Goal: Information Seeking & Learning: Learn about a topic

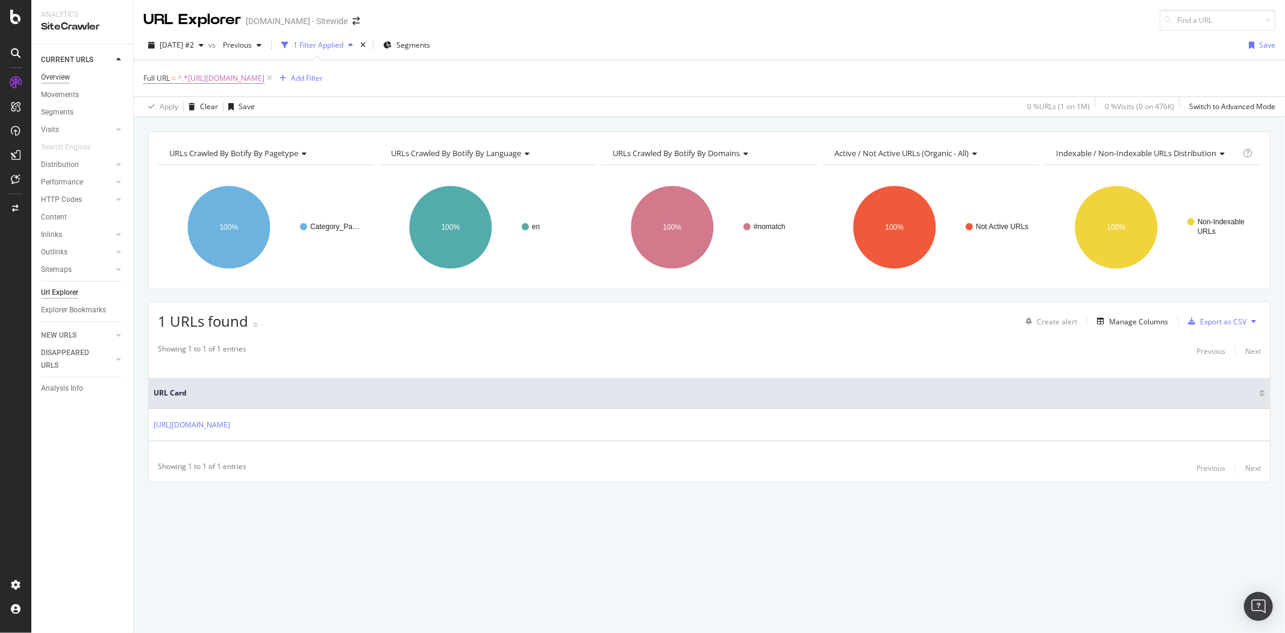
click at [59, 75] on div "Overview" at bounding box center [55, 77] width 29 height 13
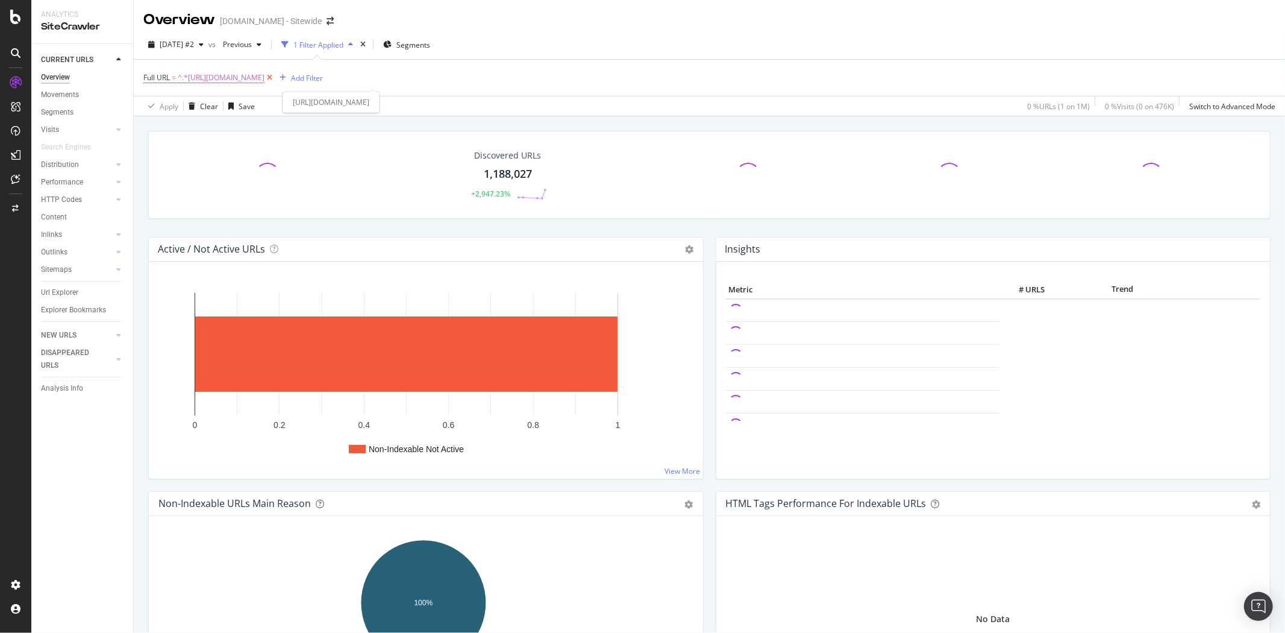
click at [275, 80] on icon at bounding box center [269, 78] width 10 height 12
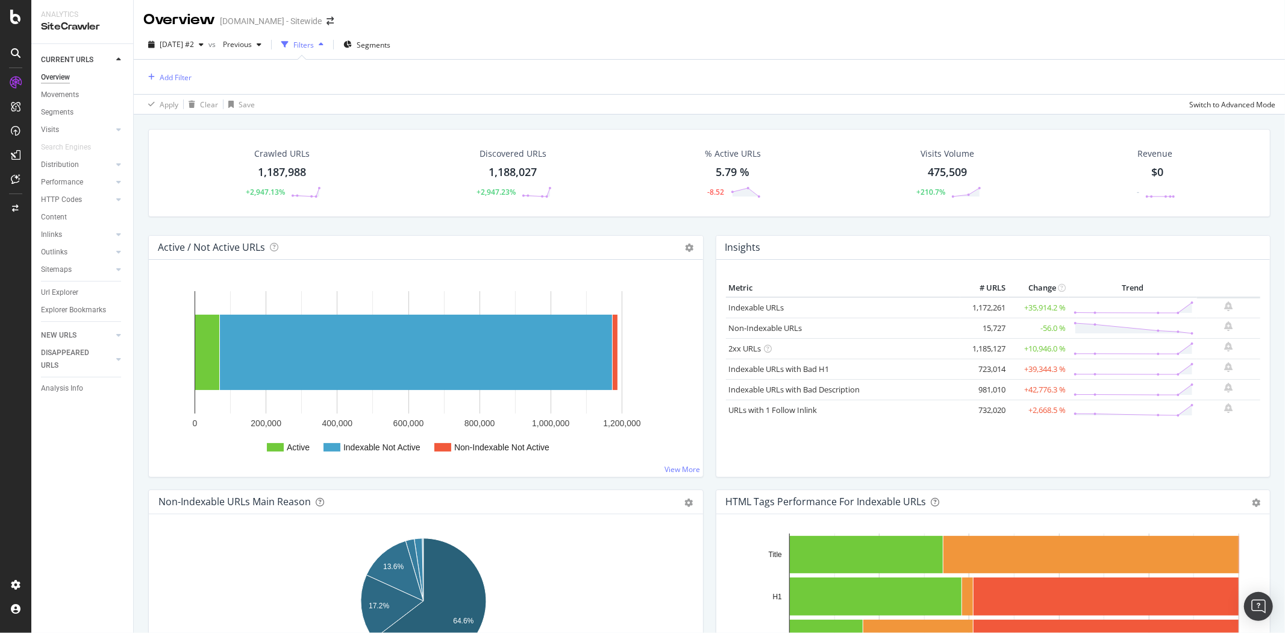
click at [328, 46] on div "button" at bounding box center [321, 44] width 14 height 7
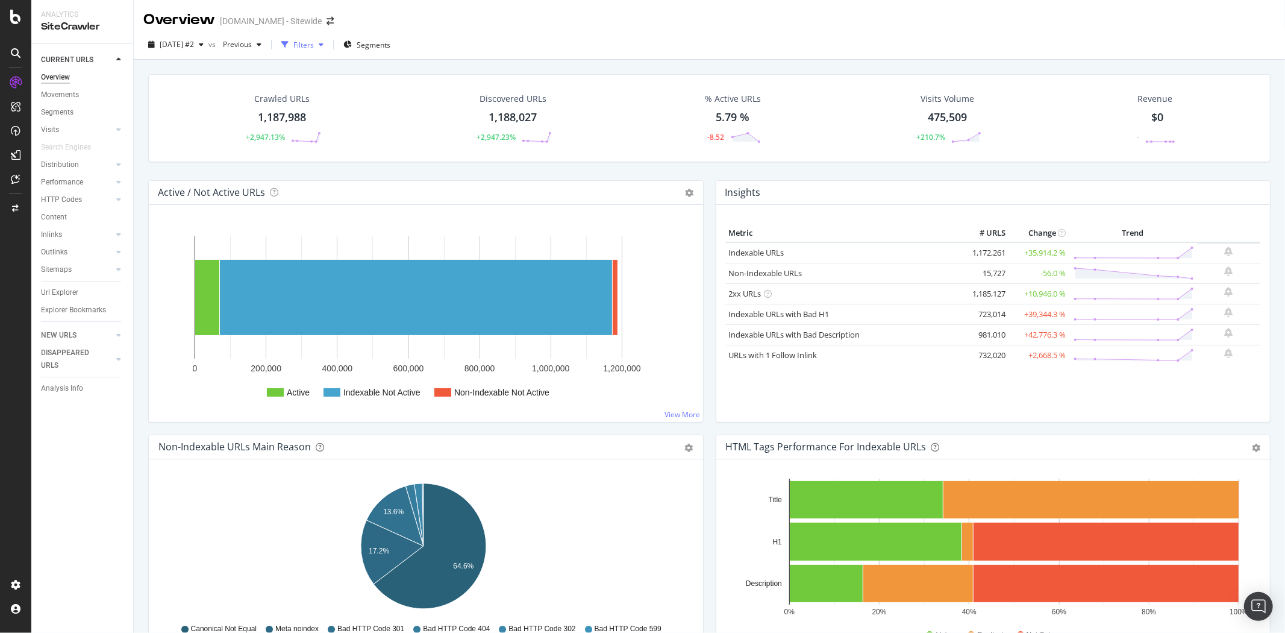
click at [328, 45] on div "button" at bounding box center [321, 44] width 14 height 7
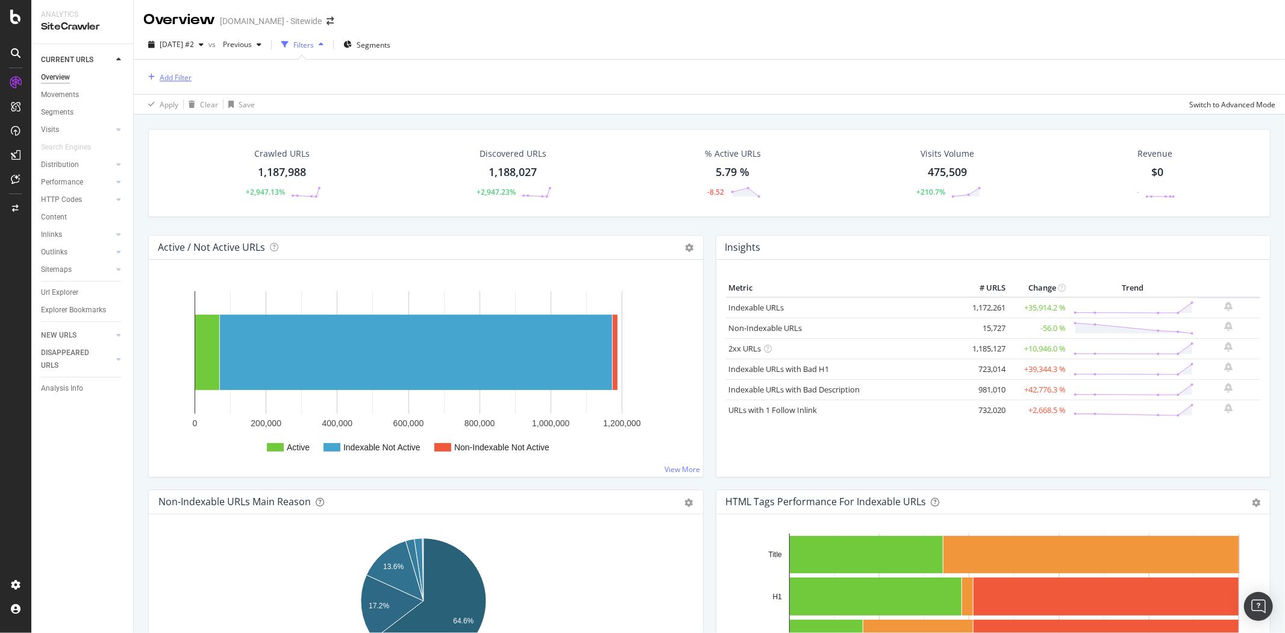
click at [189, 81] on div "Add Filter" at bounding box center [176, 77] width 32 height 10
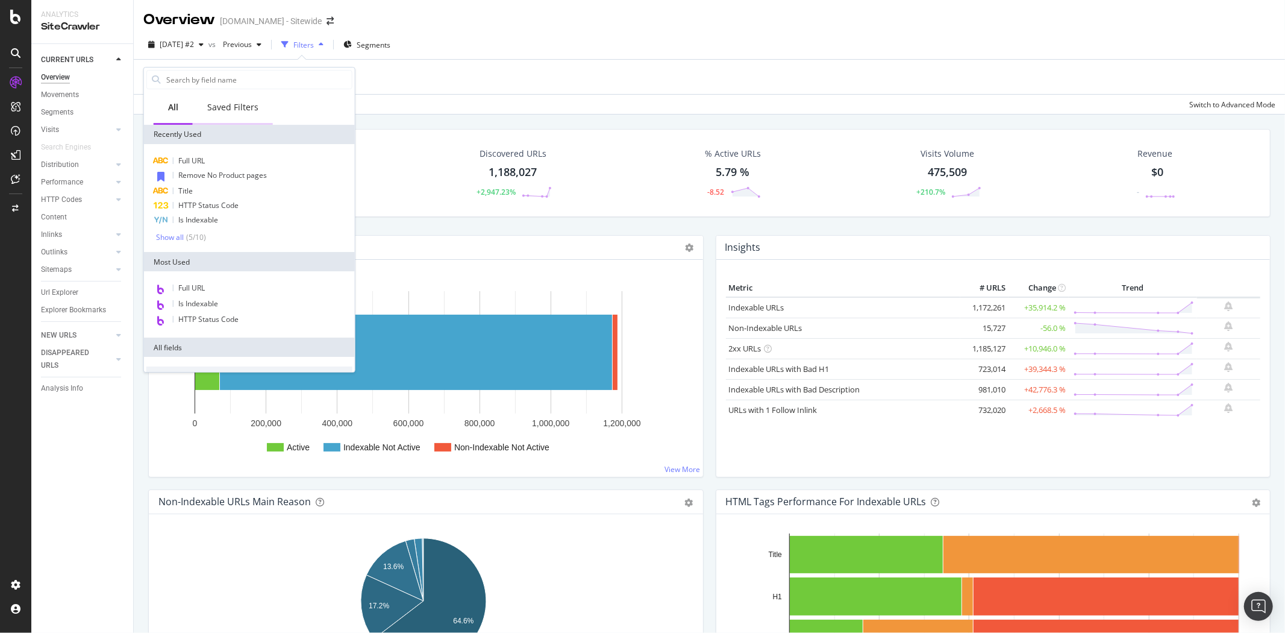
click at [253, 107] on div "Saved Filters" at bounding box center [232, 107] width 51 height 12
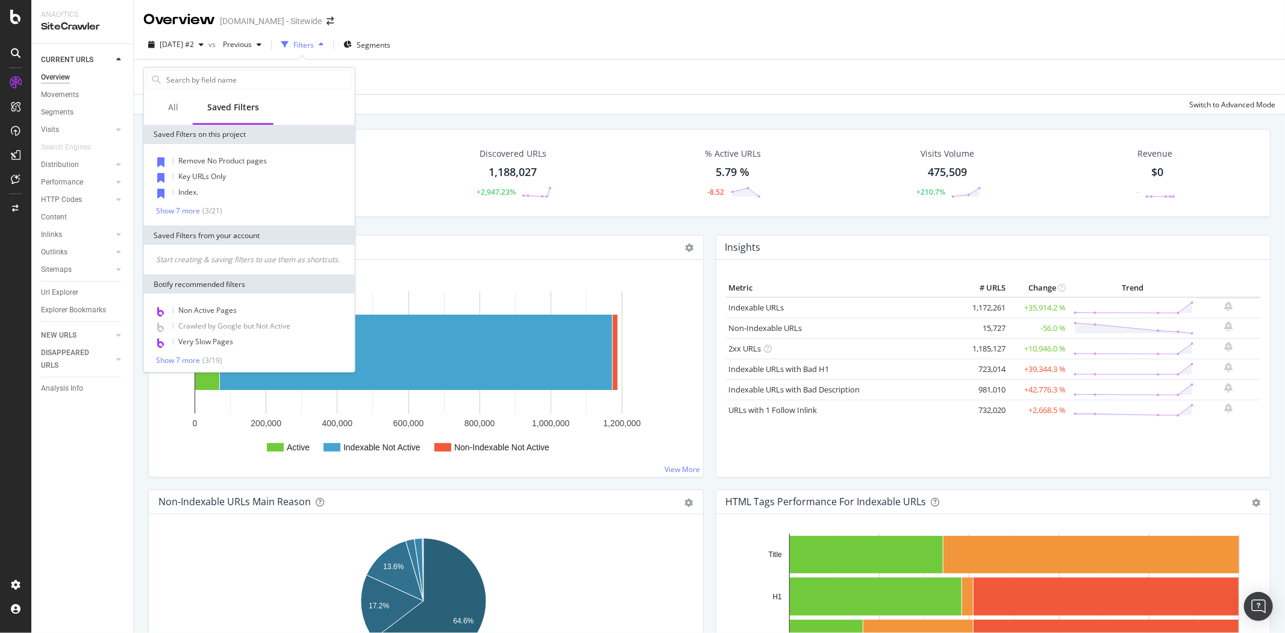
drag, startPoint x: 252, startPoint y: 161, endPoint x: 275, endPoint y: 155, distance: 24.3
click at [253, 161] on span "Remove No Product pages" at bounding box center [222, 160] width 89 height 10
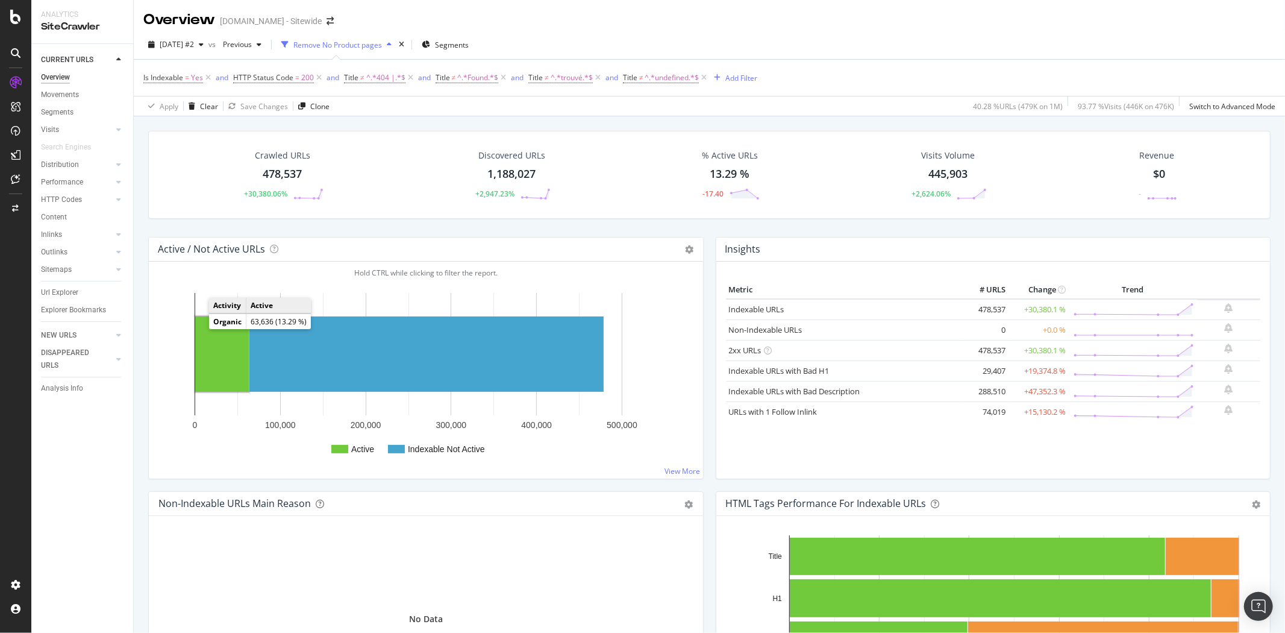
click at [212, 356] on rect "A chart." at bounding box center [222, 353] width 54 height 75
click at [734, 79] on div "Add Filter" at bounding box center [741, 78] width 32 height 10
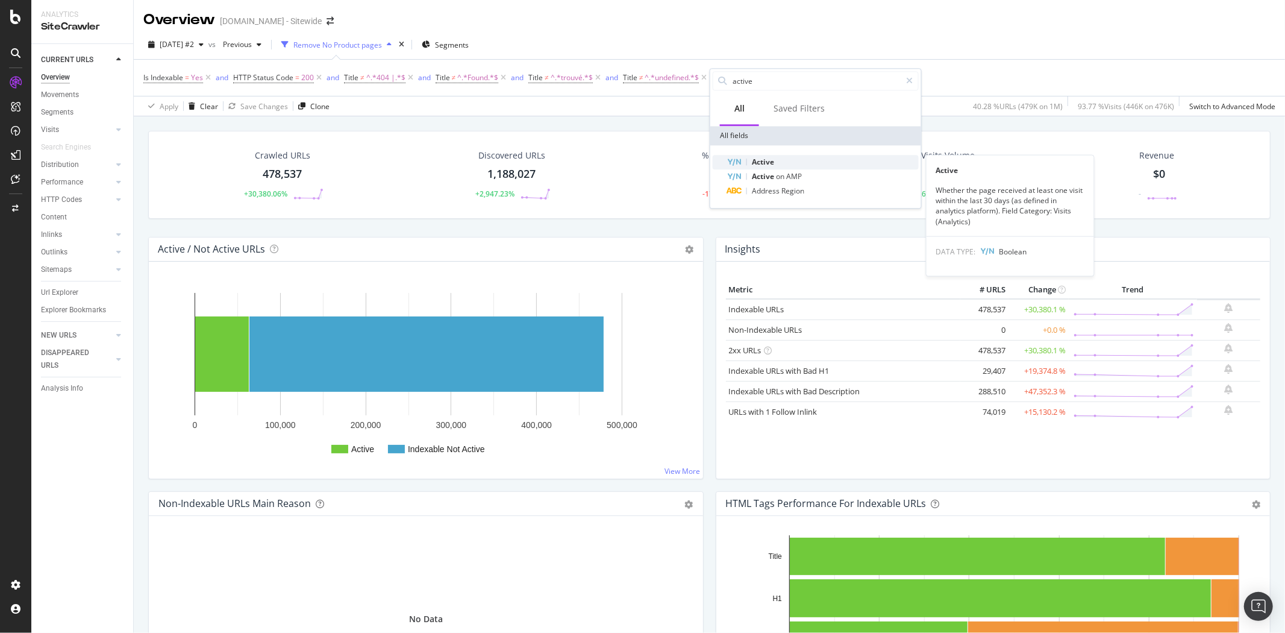
type input "active"
click at [775, 164] on div "Active" at bounding box center [823, 162] width 192 height 14
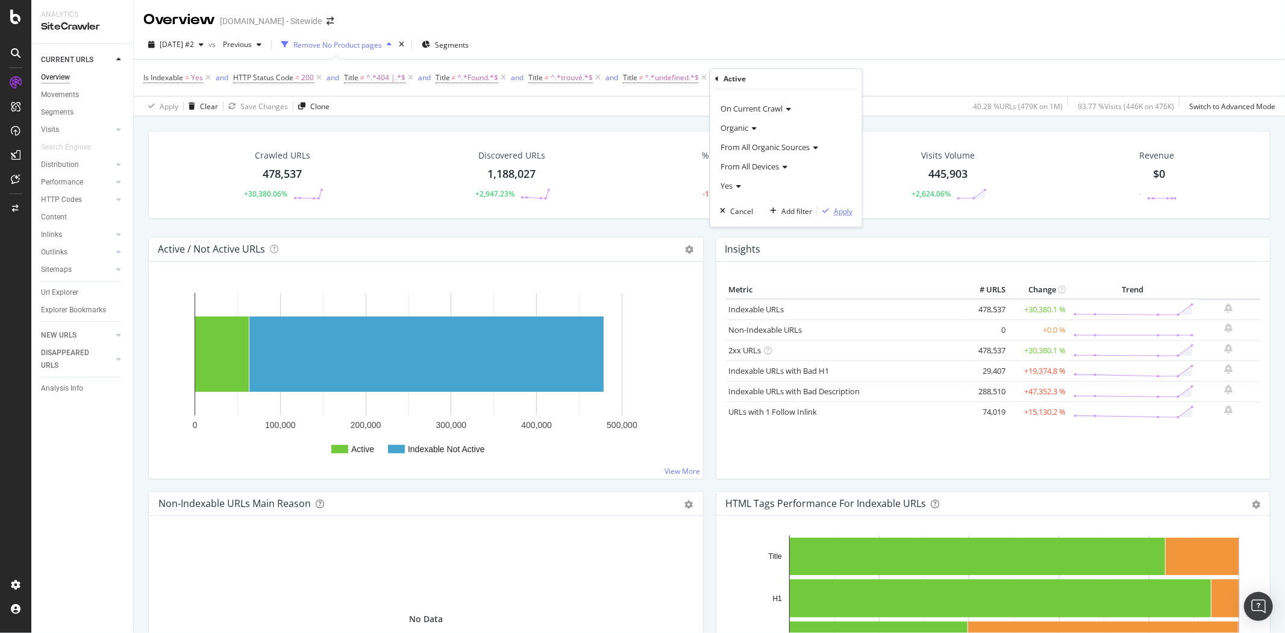
click at [844, 212] on div "Apply" at bounding box center [843, 211] width 19 height 10
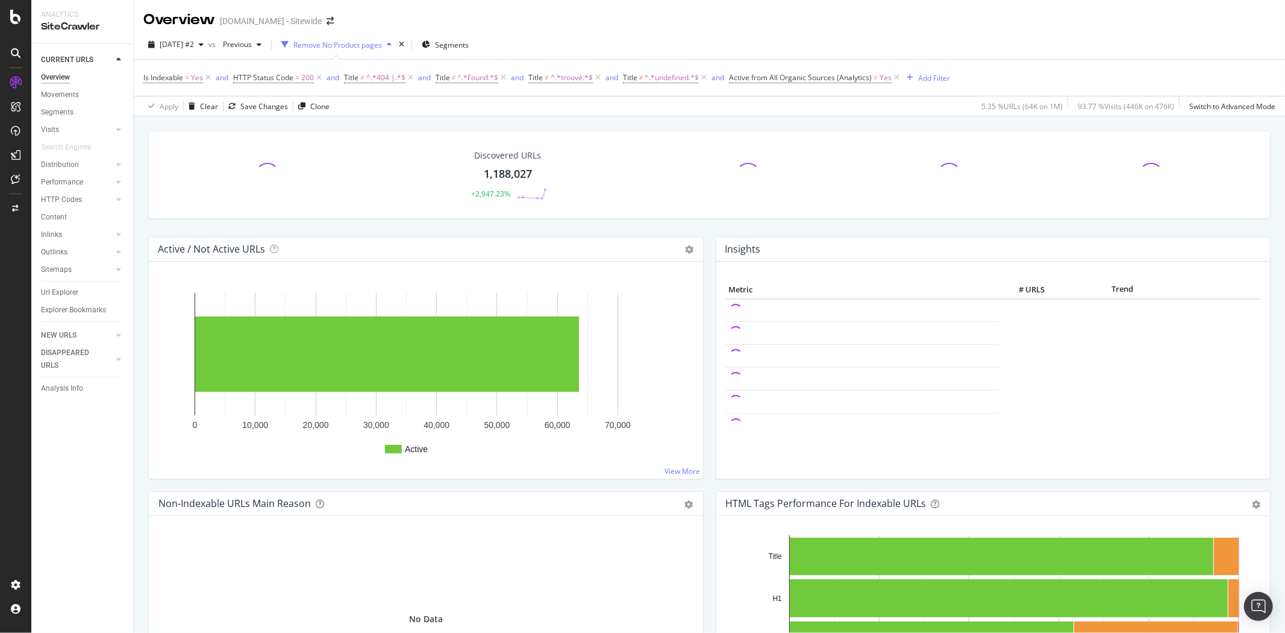
click at [141, 454] on div "Discovered URLs 1,188,027 +2,947.23% Active / Not Active URLs Chart (by Value) …" at bounding box center [709, 432] width 1151 height 633
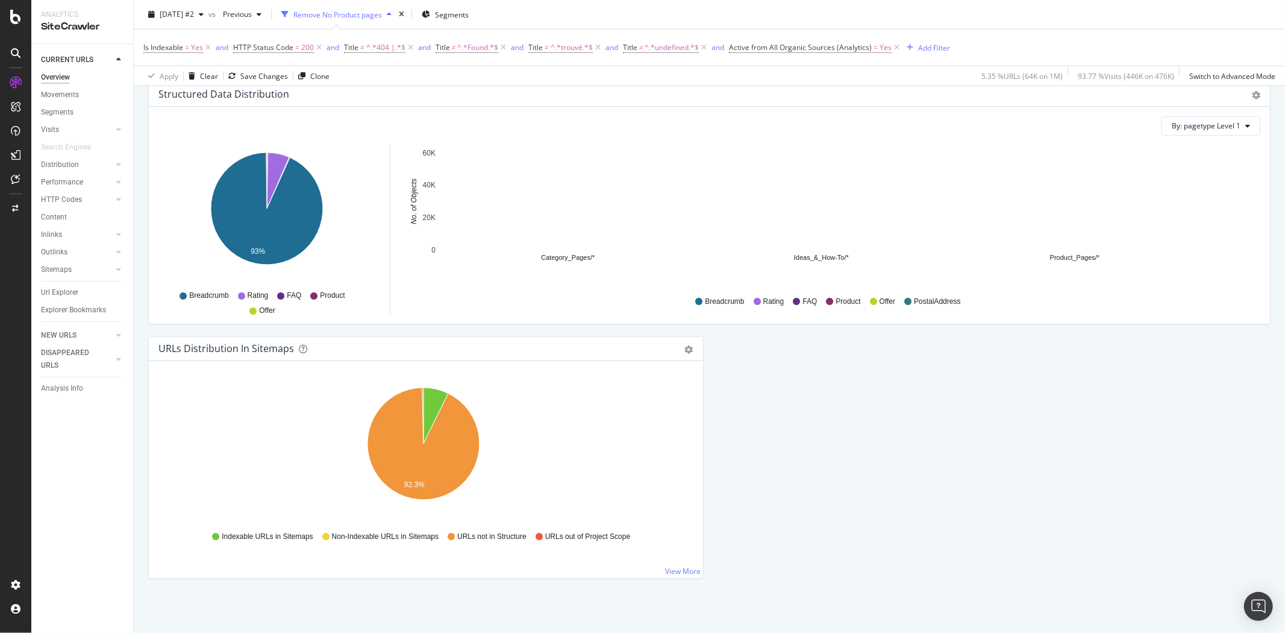
scroll to position [772, 0]
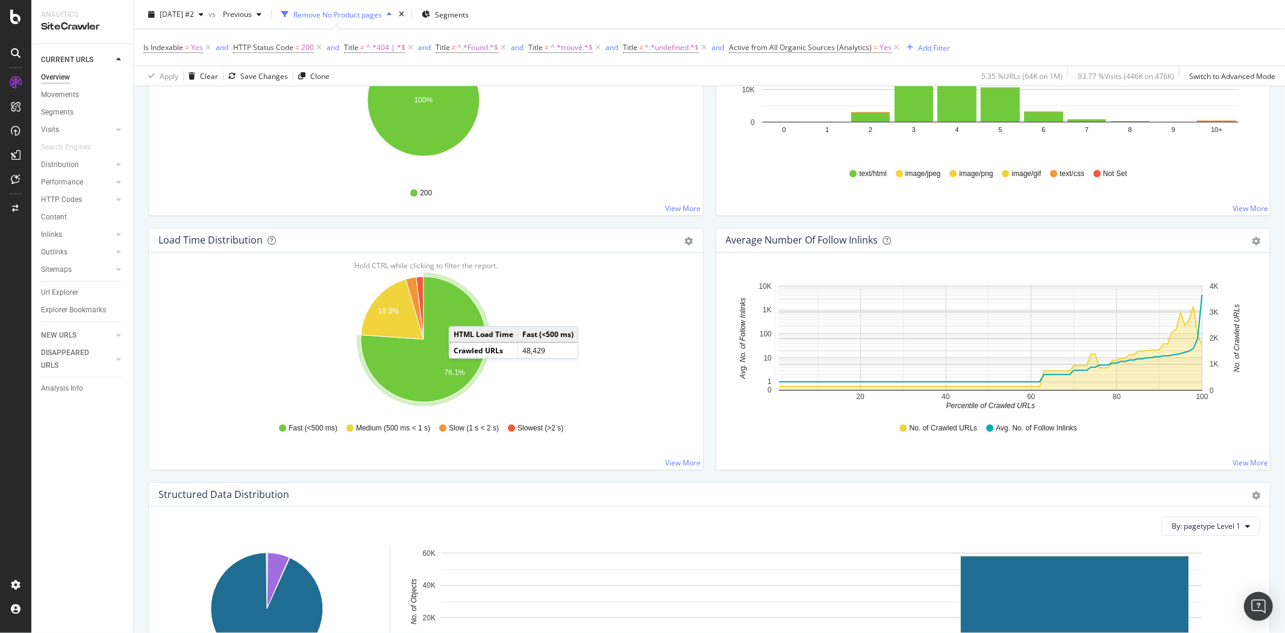
click at [461, 315] on icon "A chart." at bounding box center [423, 339] width 125 height 125
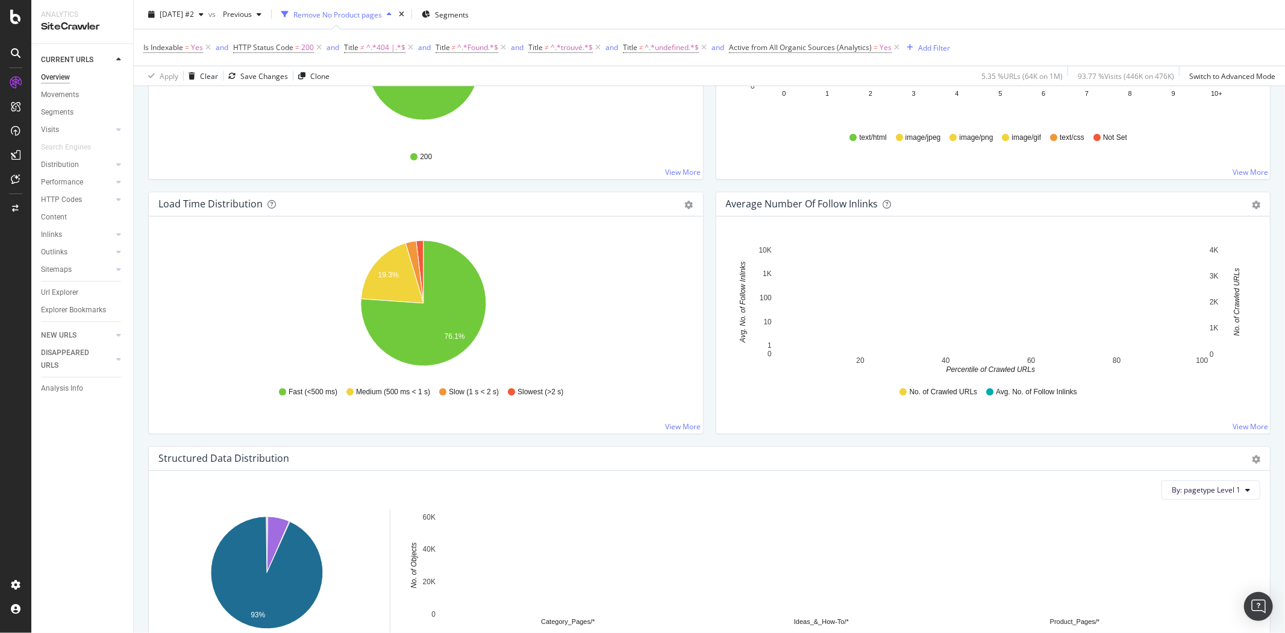
scroll to position [803, 0]
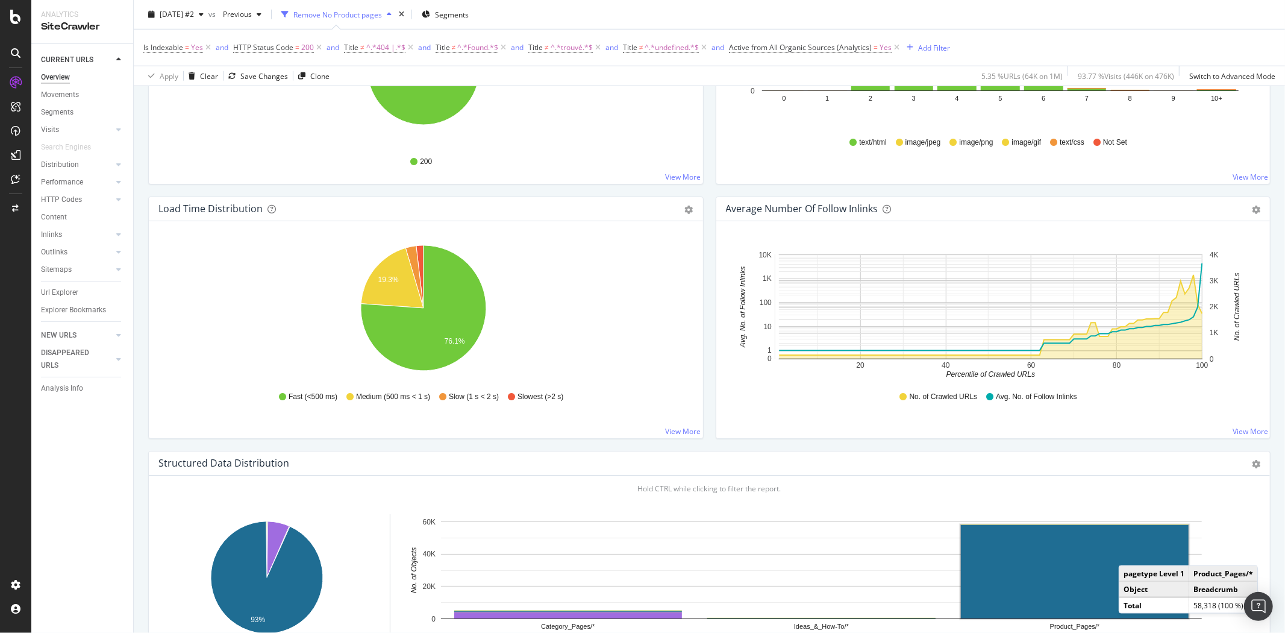
click at [716, 388] on div "Average Number of Follow Inlinks Chart (by Value) Table Export as CSV Add to Cu…" at bounding box center [993, 317] width 555 height 242
click at [702, 355] on div "Load Time Distribution Pie Table Export as CSV Add to Custom Report Hold CTRL w…" at bounding box center [426, 323] width 568 height 254
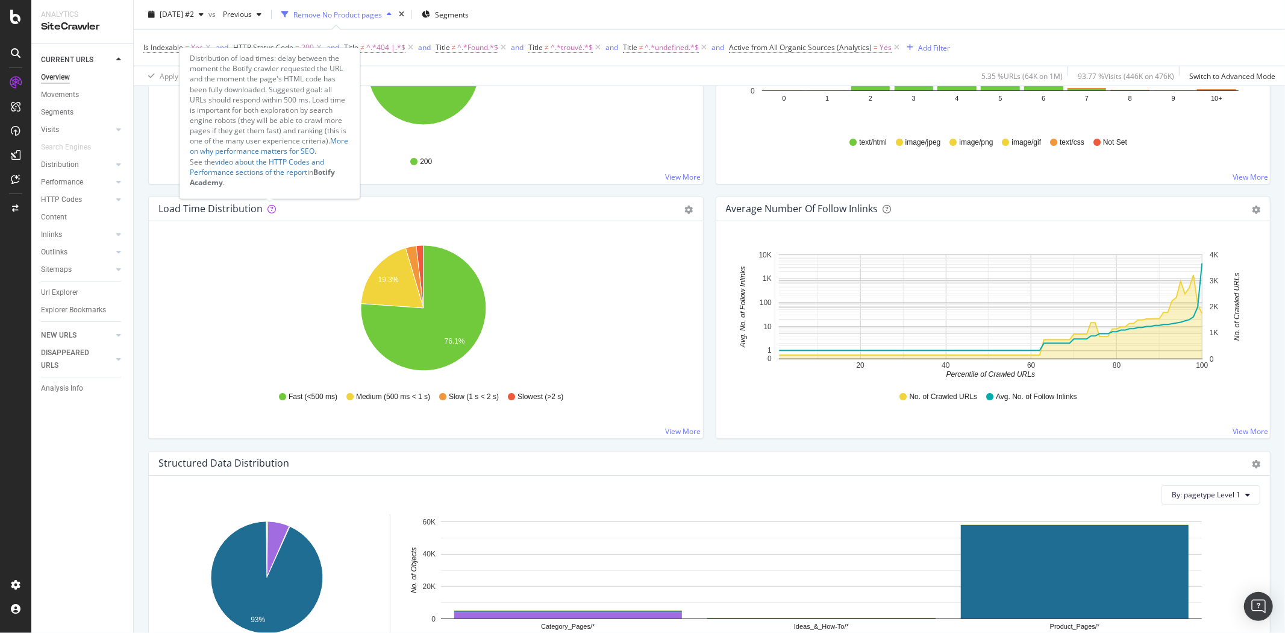
click at [272, 211] on icon at bounding box center [271, 209] width 8 height 8
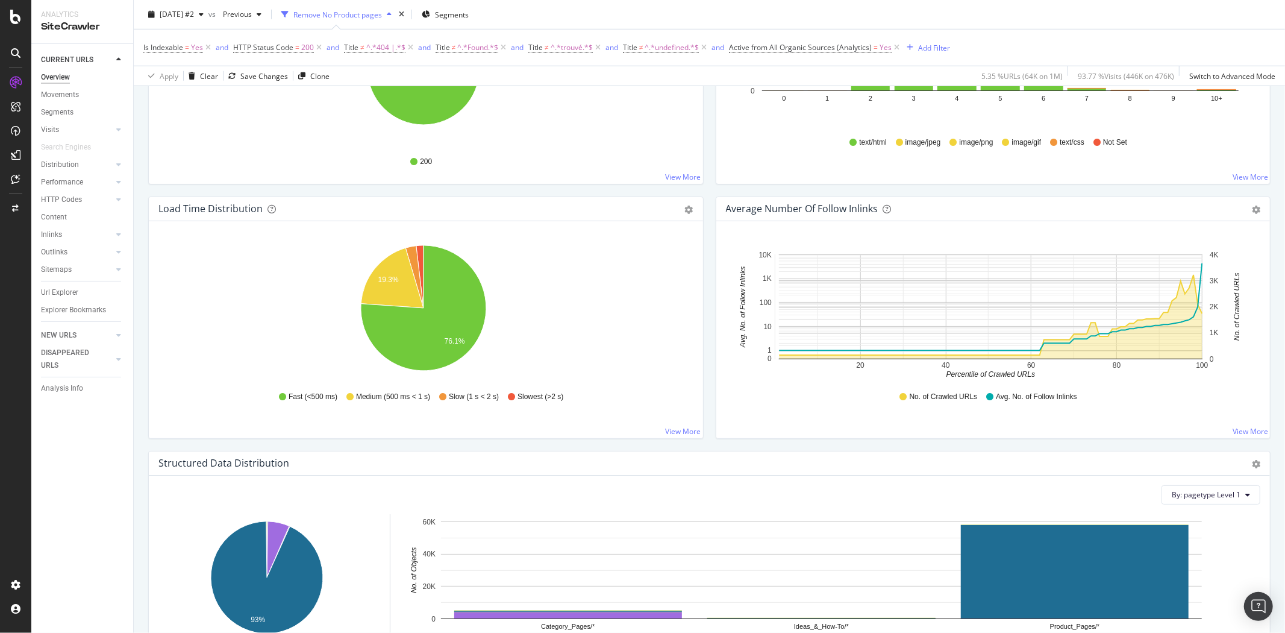
scroll to position [0, 0]
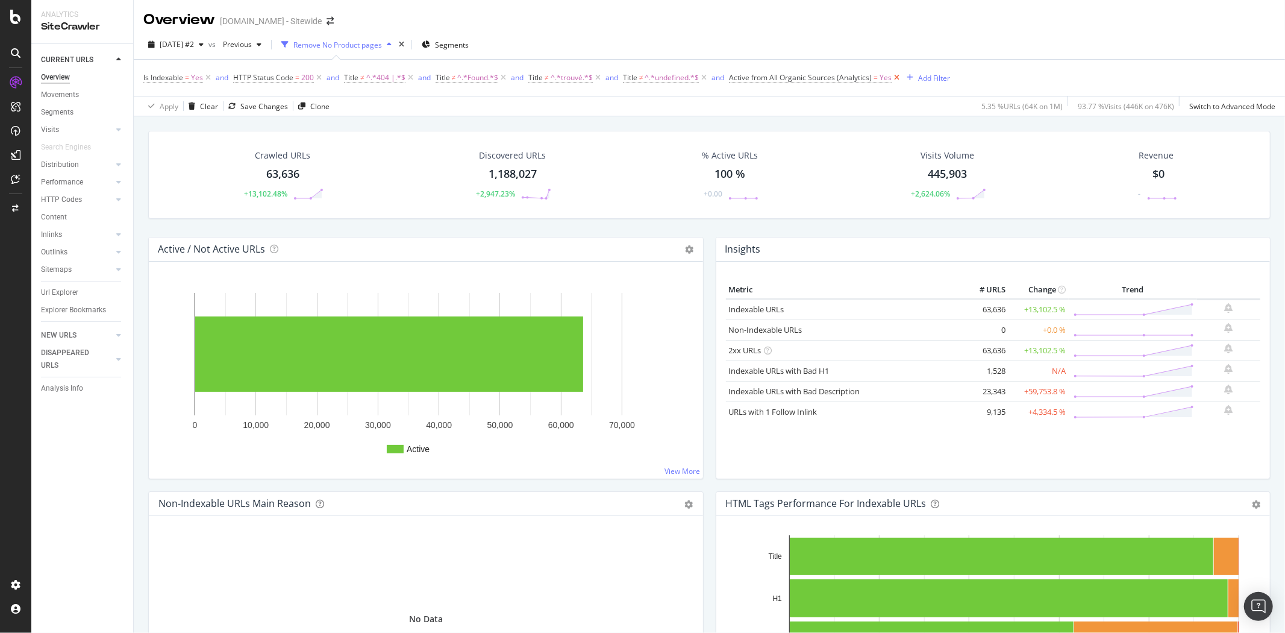
click at [898, 79] on icon at bounding box center [897, 78] width 10 height 12
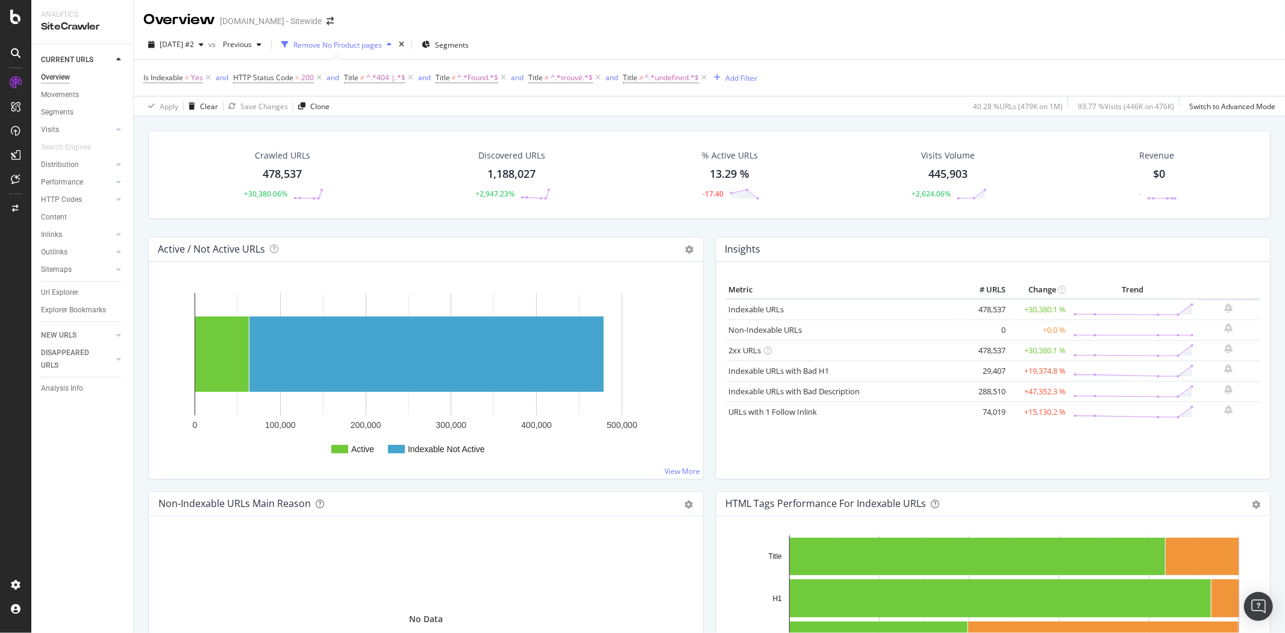
click at [703, 419] on div "Active / Not Active URLs Chart (by Value) Chart (by Percentage) Table Expand Ex…" at bounding box center [426, 364] width 568 height 254
click at [710, 441] on div "Insights Metric # URLS Change Trend Indexable URLs 478,537 +30,380.1 % Non-Inde…" at bounding box center [994, 364] width 568 height 254
click at [702, 404] on div "Active / Not Active URLs Chart (by Value) Chart (by Percentage) Table Expand Ex…" at bounding box center [426, 364] width 568 height 254
drag, startPoint x: 427, startPoint y: 45, endPoint x: 440, endPoint y: 53, distance: 15.7
click at [404, 44] on icon "times" at bounding box center [401, 44] width 5 height 7
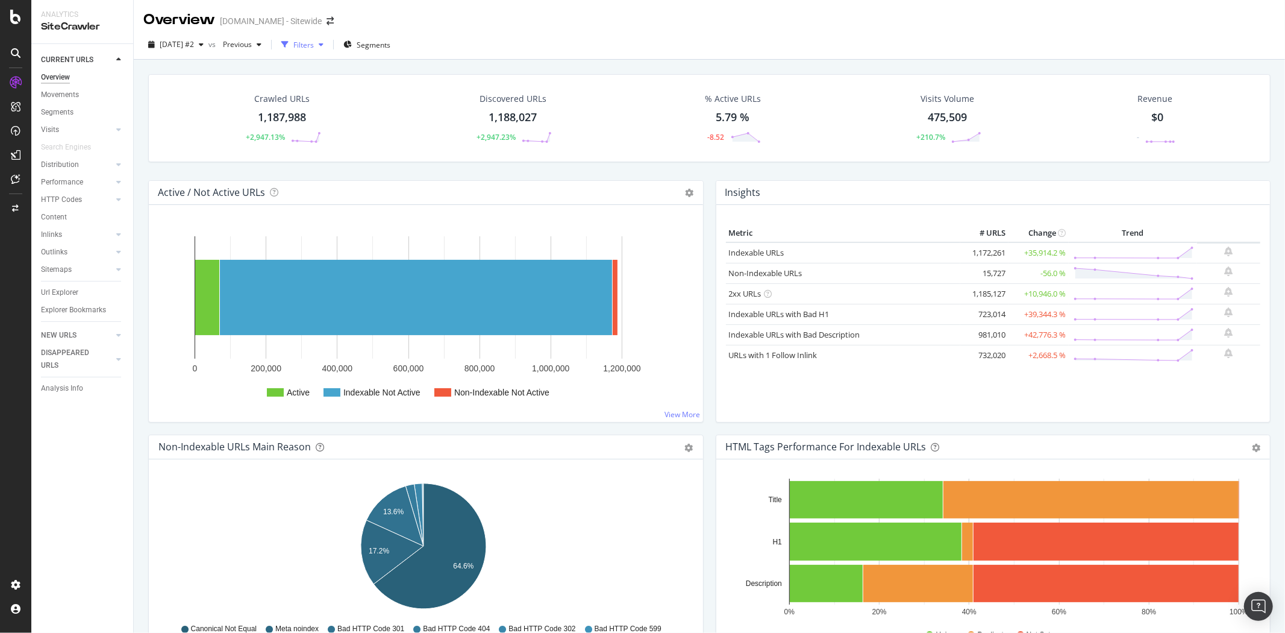
click at [328, 43] on div "button" at bounding box center [321, 44] width 14 height 7
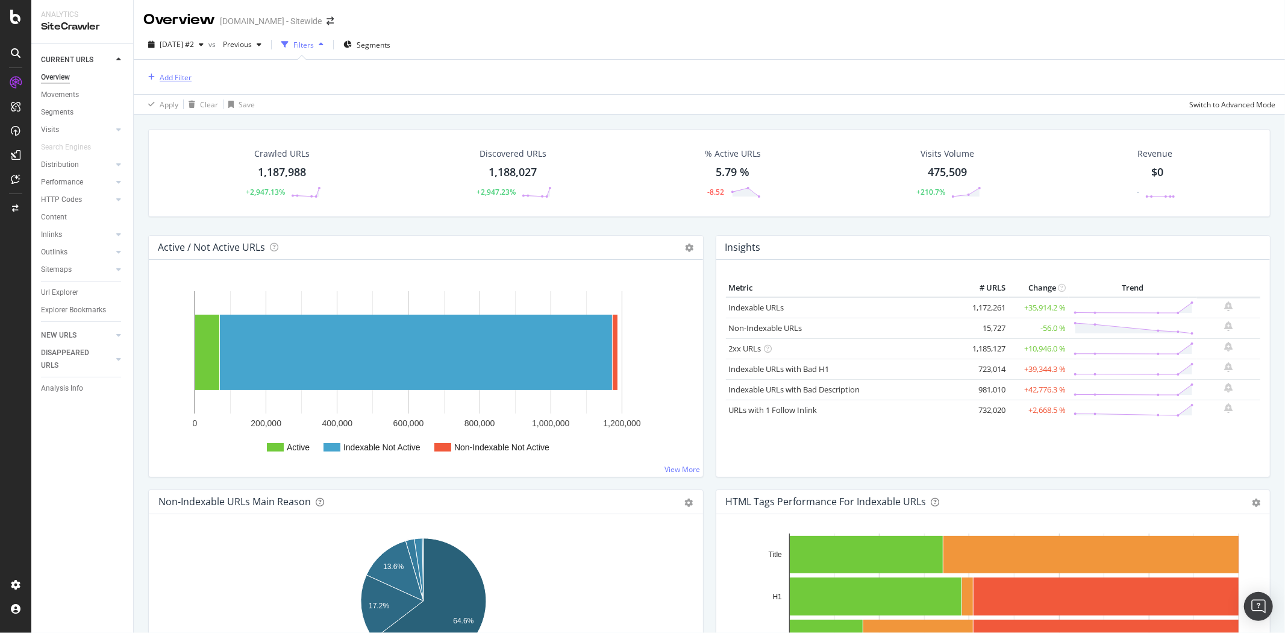
click at [165, 80] on div "Add Filter" at bounding box center [176, 77] width 32 height 10
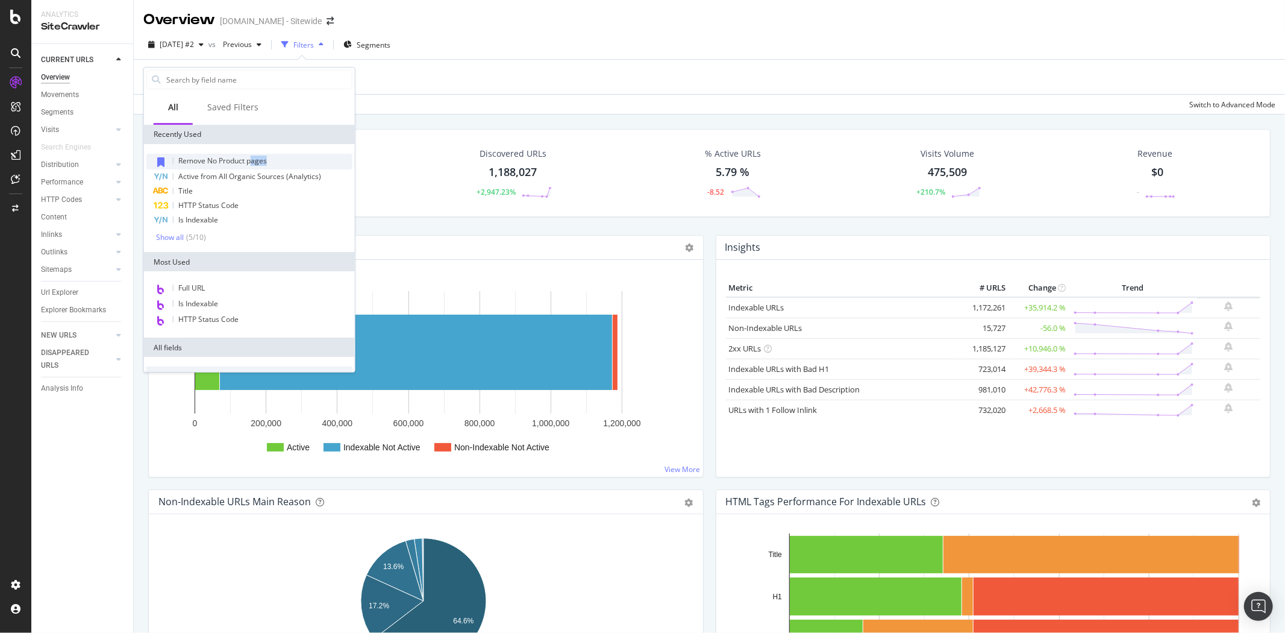
drag, startPoint x: 249, startPoint y: 163, endPoint x: 275, endPoint y: 163, distance: 25.3
click at [275, 163] on div "Remove No Product pages" at bounding box center [249, 162] width 206 height 16
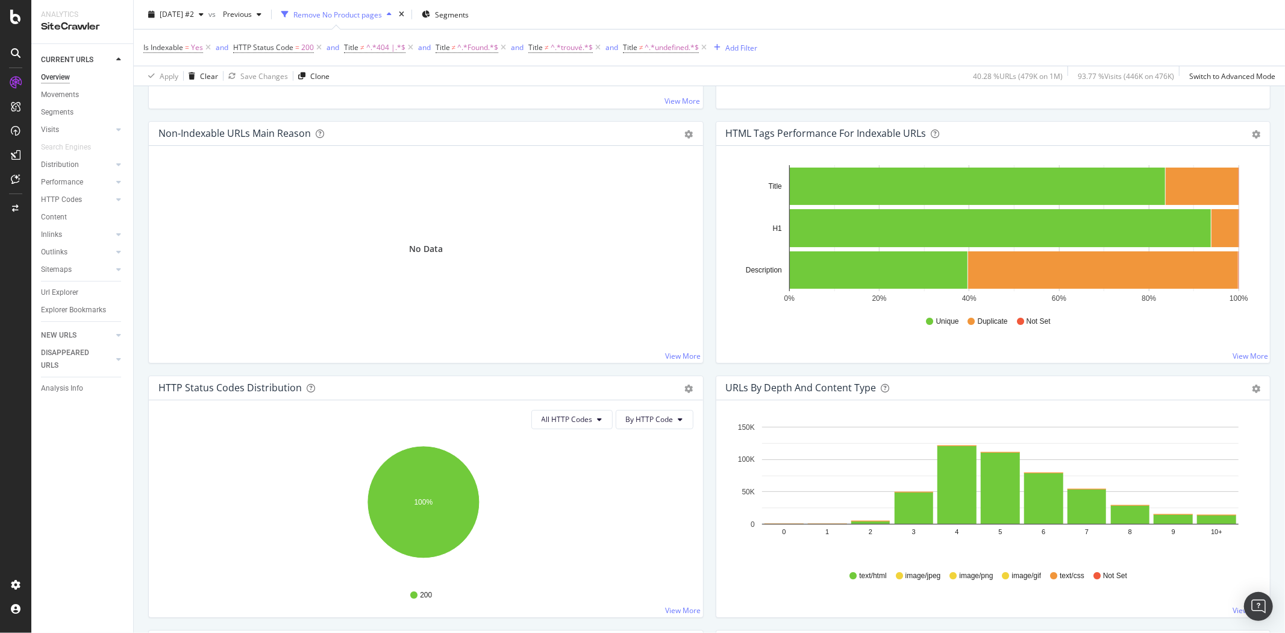
scroll to position [35, 0]
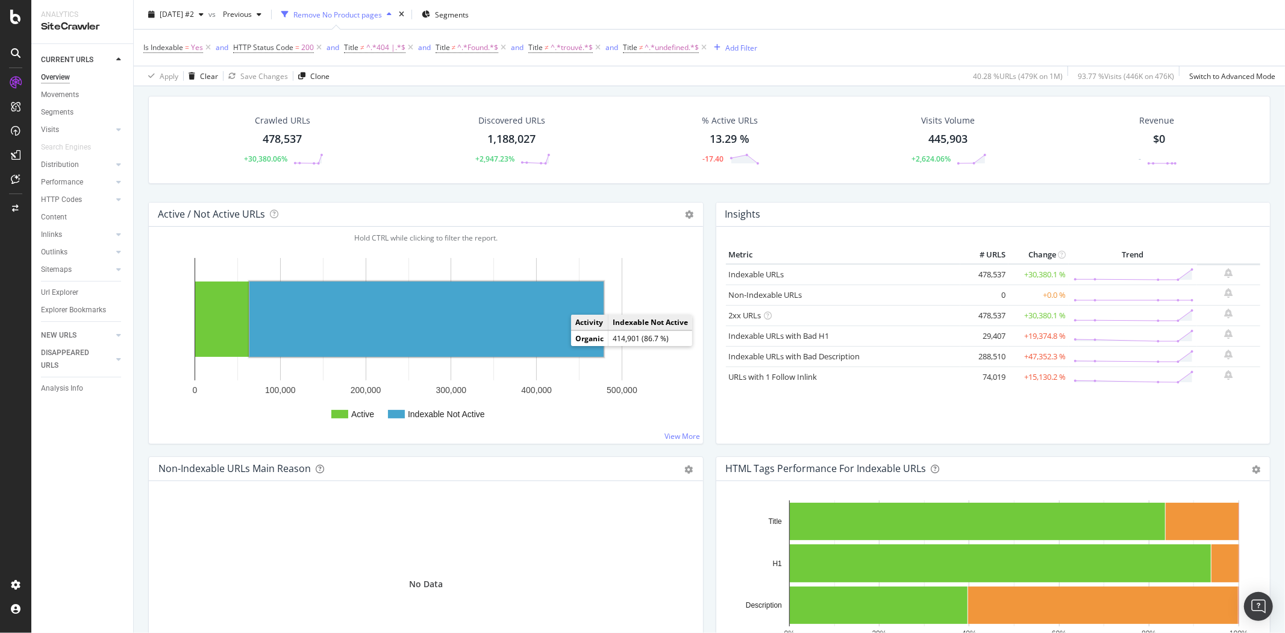
click at [519, 339] on rect "A chart." at bounding box center [426, 318] width 354 height 75
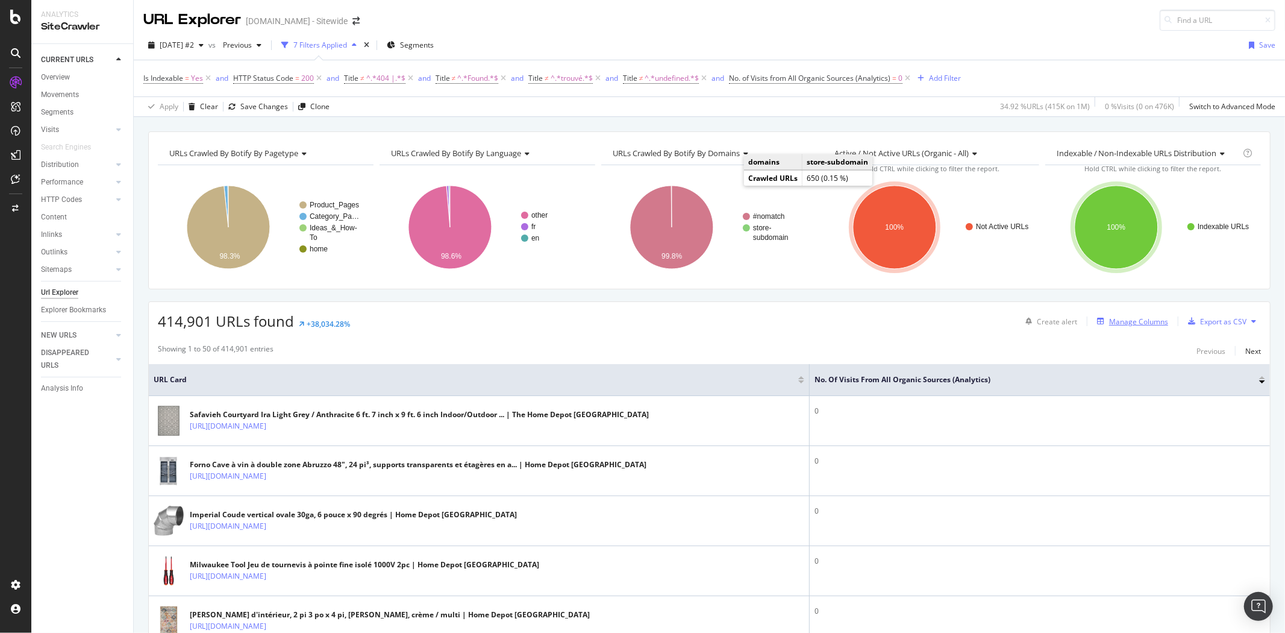
click at [1115, 322] on div "Manage Columns" at bounding box center [1138, 321] width 59 height 10
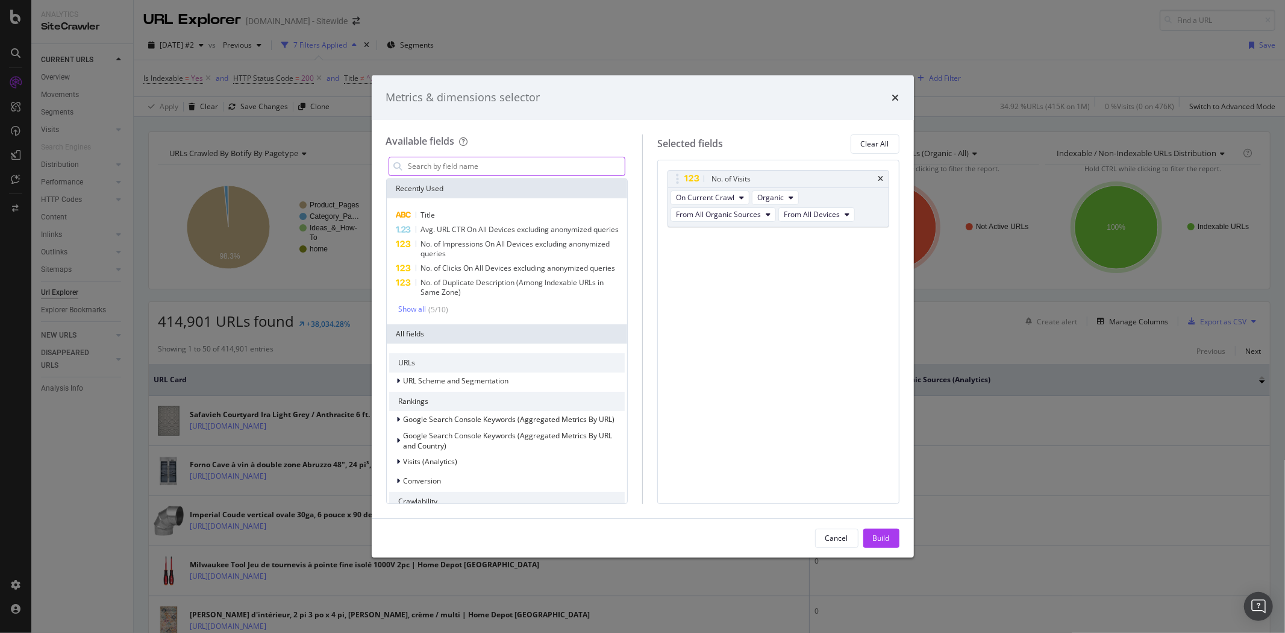
click at [560, 166] on input "modal" at bounding box center [516, 166] width 218 height 18
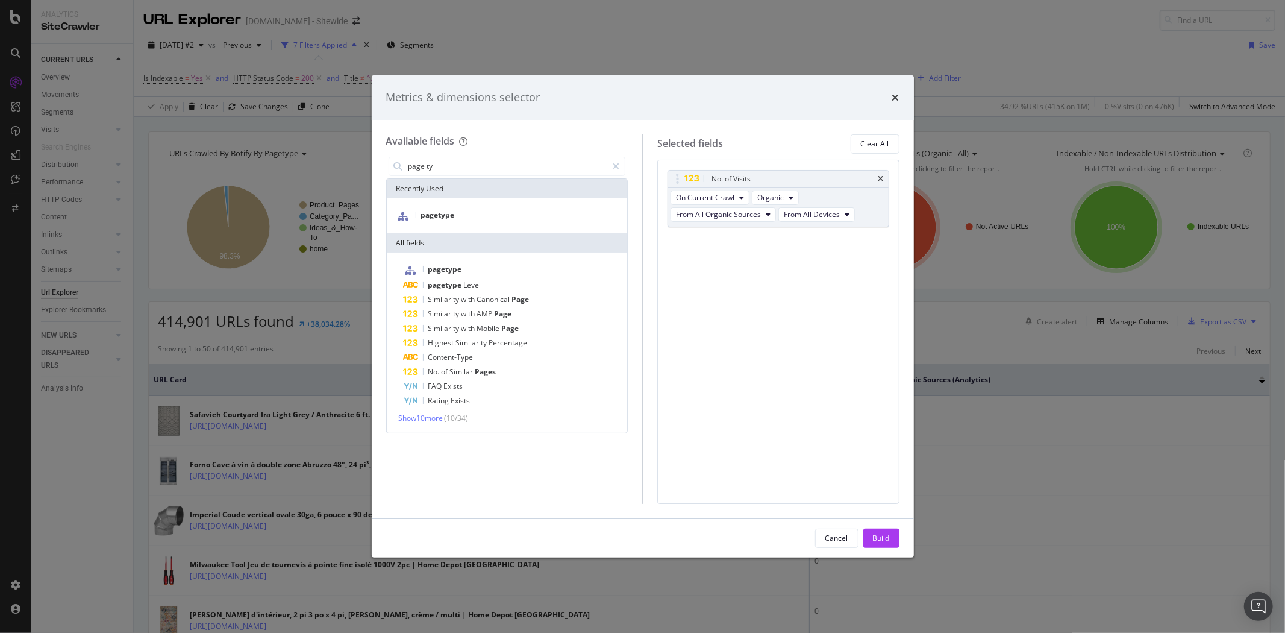
drag, startPoint x: 464, startPoint y: 217, endPoint x: 501, endPoint y: 195, distance: 42.8
click at [464, 217] on div "pagetype" at bounding box center [507, 216] width 236 height 16
click at [502, 164] on input "page ty" at bounding box center [507, 166] width 201 height 18
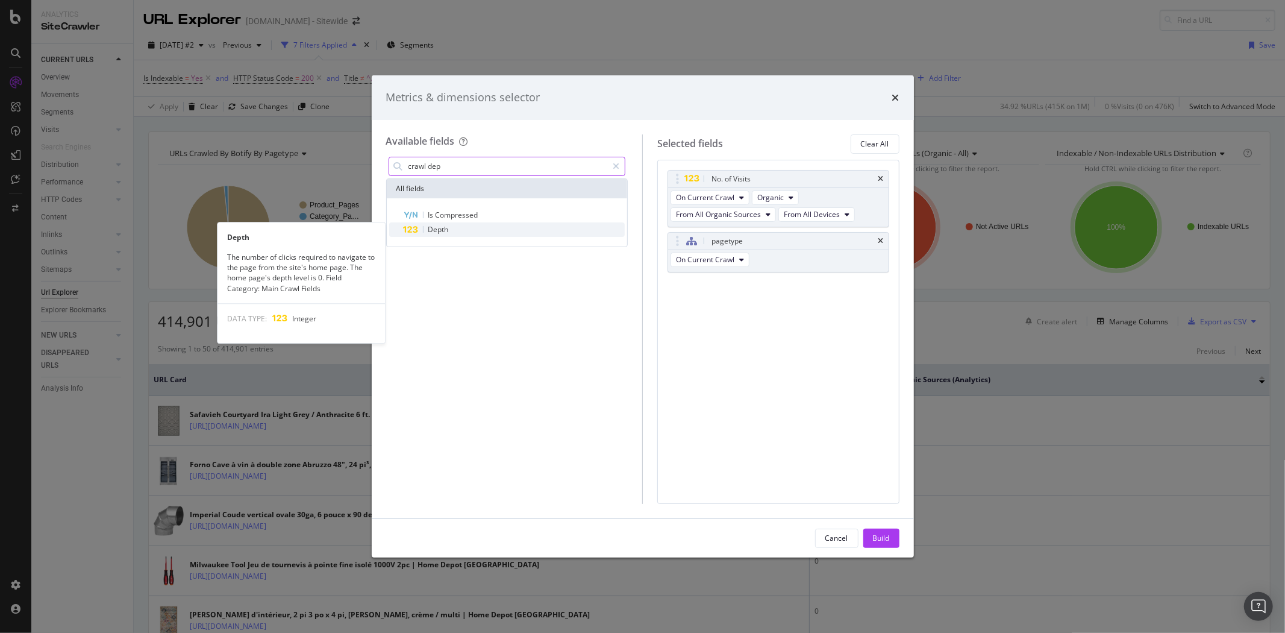
type input "crawl dep"
click at [457, 225] on div "Depth" at bounding box center [515, 229] width 222 height 14
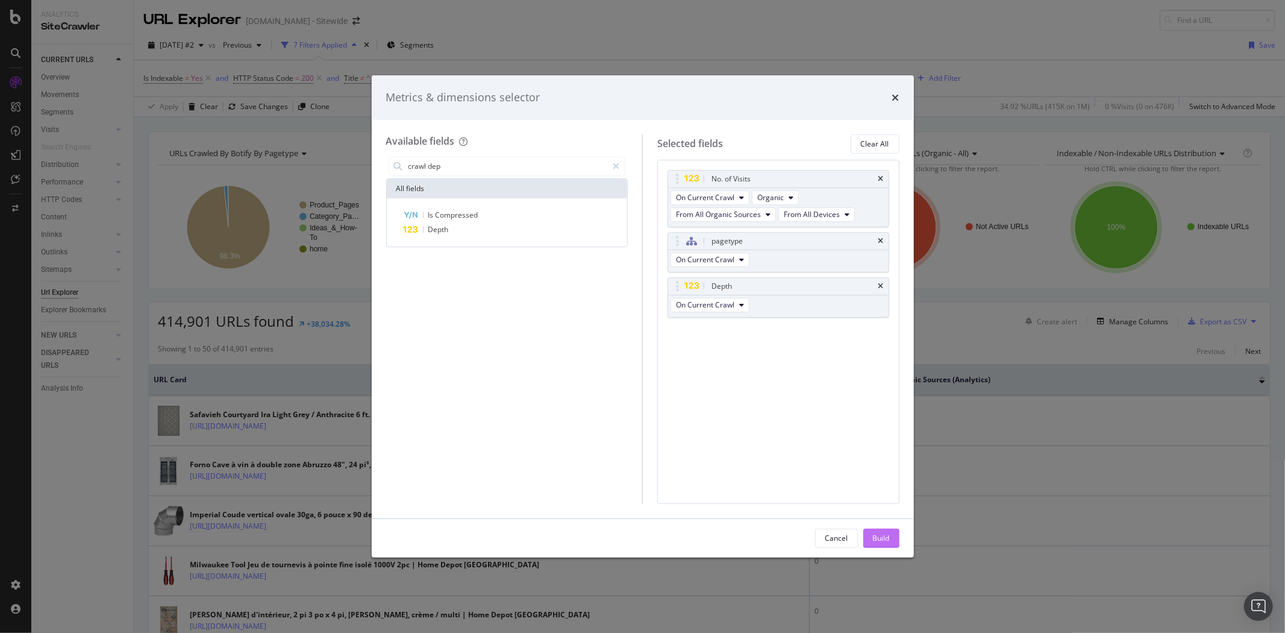
click at [877, 540] on div "Build" at bounding box center [881, 538] width 17 height 10
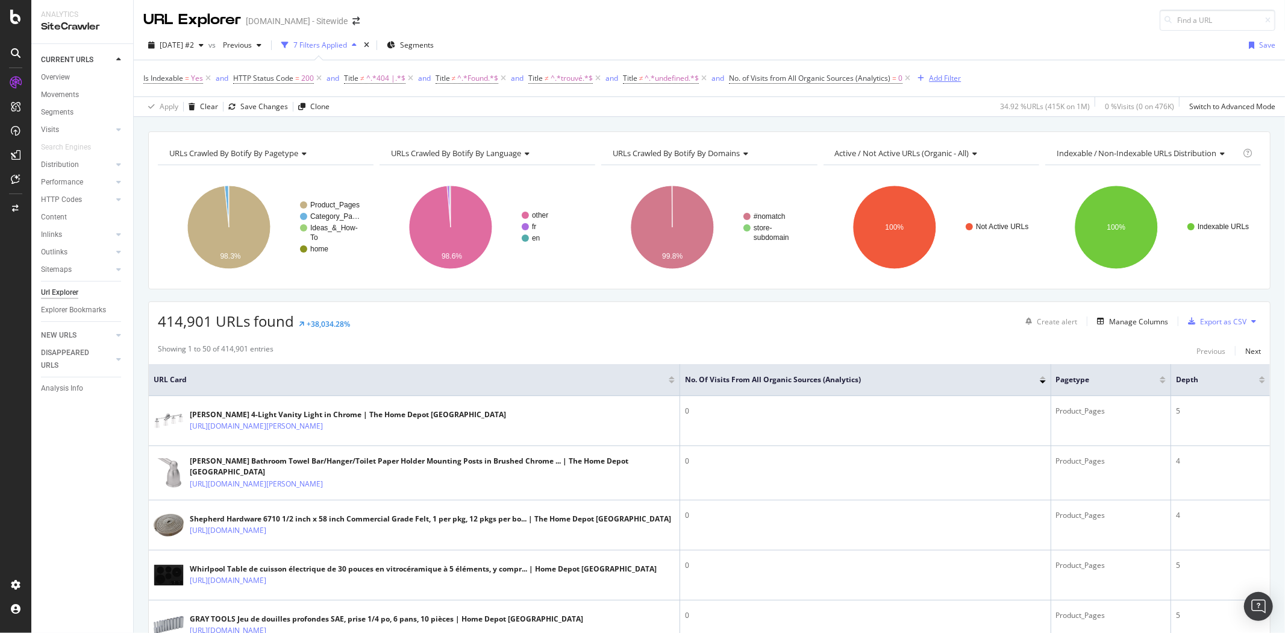
click at [935, 80] on div "Add Filter" at bounding box center [945, 78] width 32 height 10
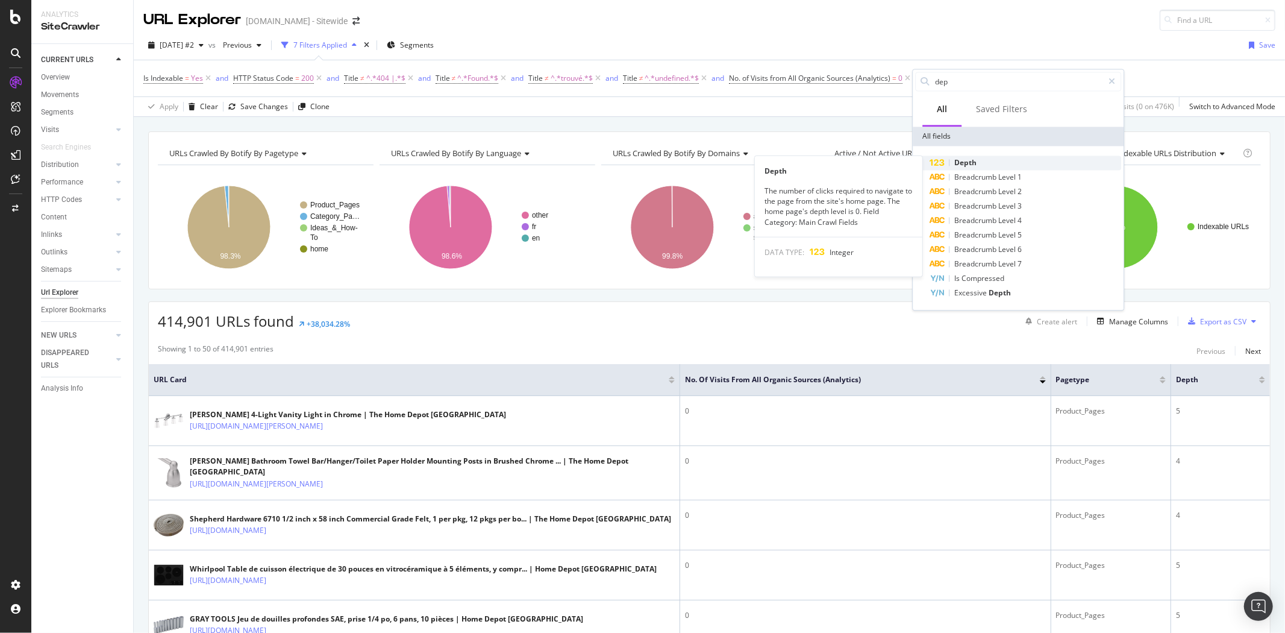
type input "dep"
click at [969, 160] on span "Depth" at bounding box center [965, 162] width 22 height 10
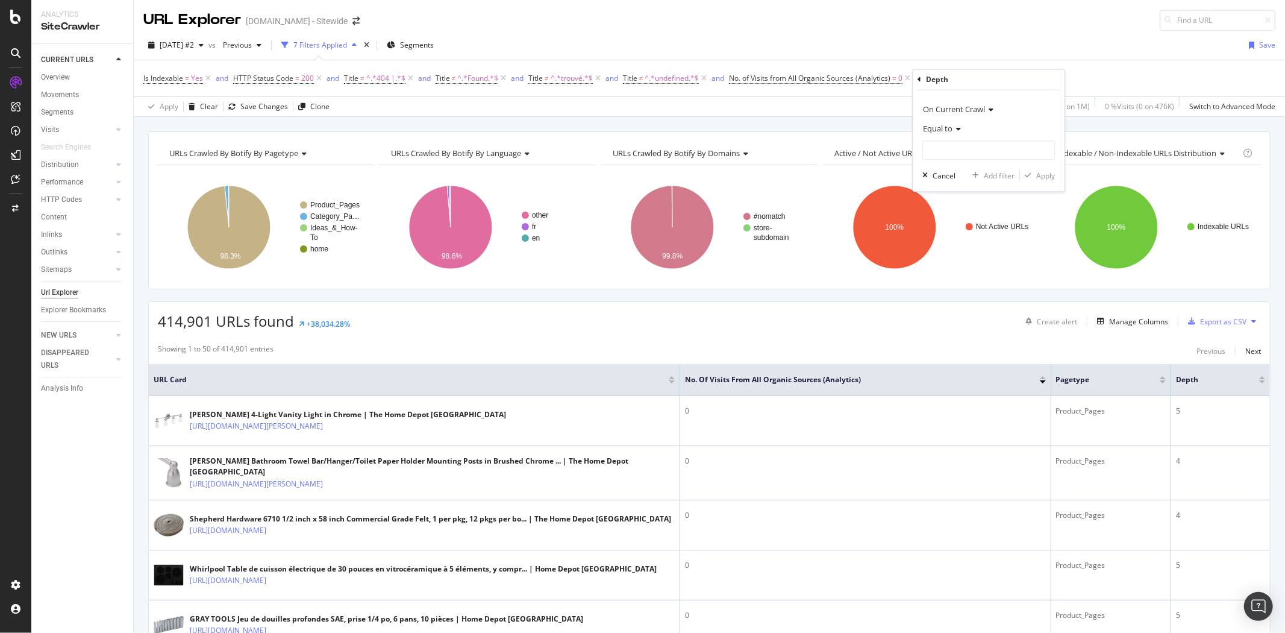
click at [955, 130] on icon at bounding box center [956, 129] width 8 height 7
click at [965, 234] on span "Greater than or equal to" at bounding box center [968, 232] width 81 height 10
click at [952, 151] on input "number" at bounding box center [988, 150] width 133 height 19
type input "4"
click at [1044, 178] on div "Apply" at bounding box center [1045, 175] width 19 height 10
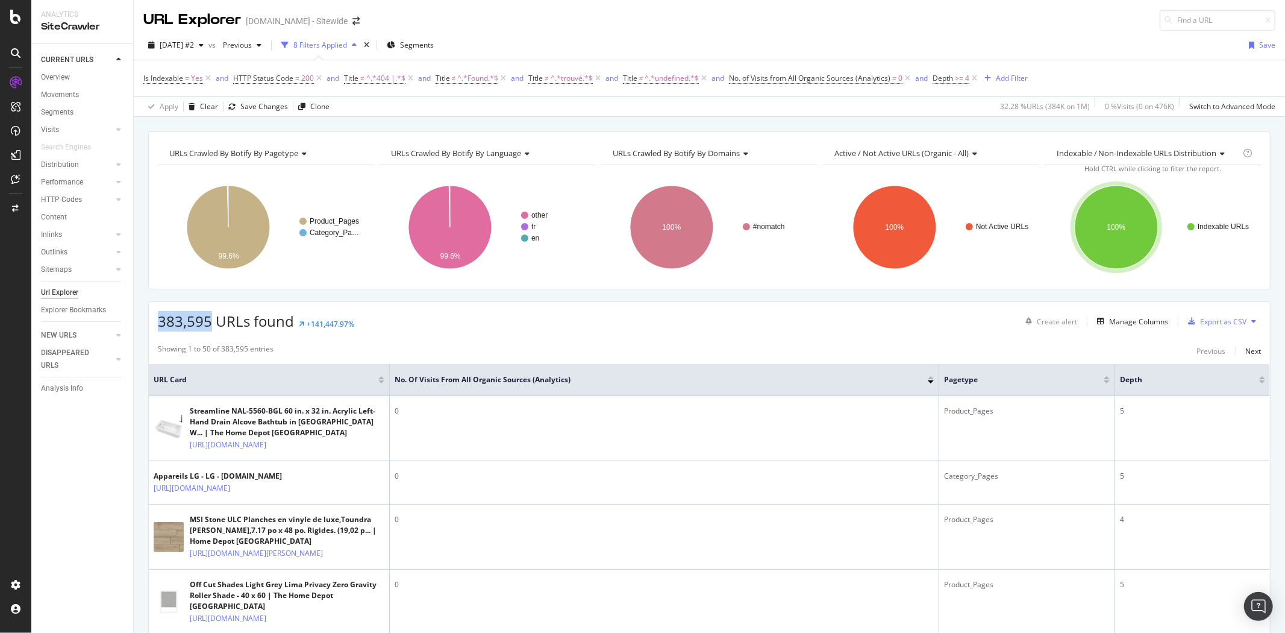
drag, startPoint x: 159, startPoint y: 322, endPoint x: 211, endPoint y: 325, distance: 51.9
click at [211, 325] on span "383,595 URLs found" at bounding box center [226, 321] width 136 height 20
copy span "383,595"
click at [974, 79] on icon at bounding box center [974, 78] width 10 height 12
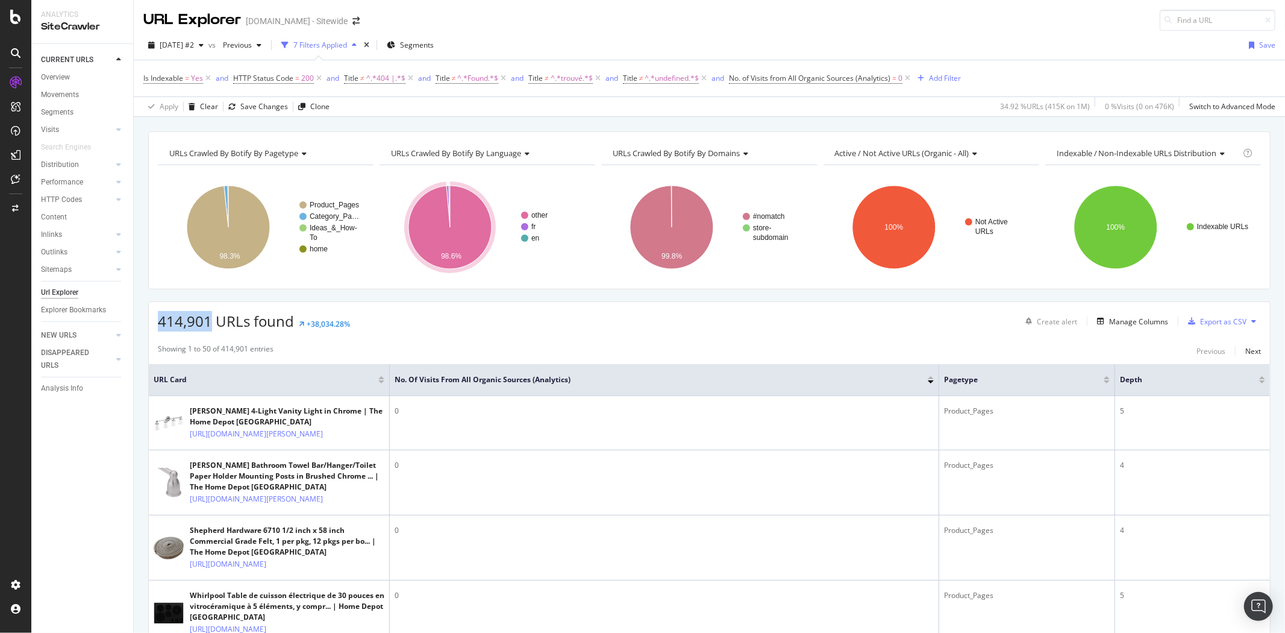
drag, startPoint x: 170, startPoint y: 327, endPoint x: 208, endPoint y: 328, distance: 38.0
click at [208, 328] on div "414,901 URLs found +38,034.28% Create alert Manage Columns Export as CSV" at bounding box center [709, 317] width 1121 height 30
copy span "414,901"
click at [1097, 321] on icon "button" at bounding box center [1100, 320] width 7 height 7
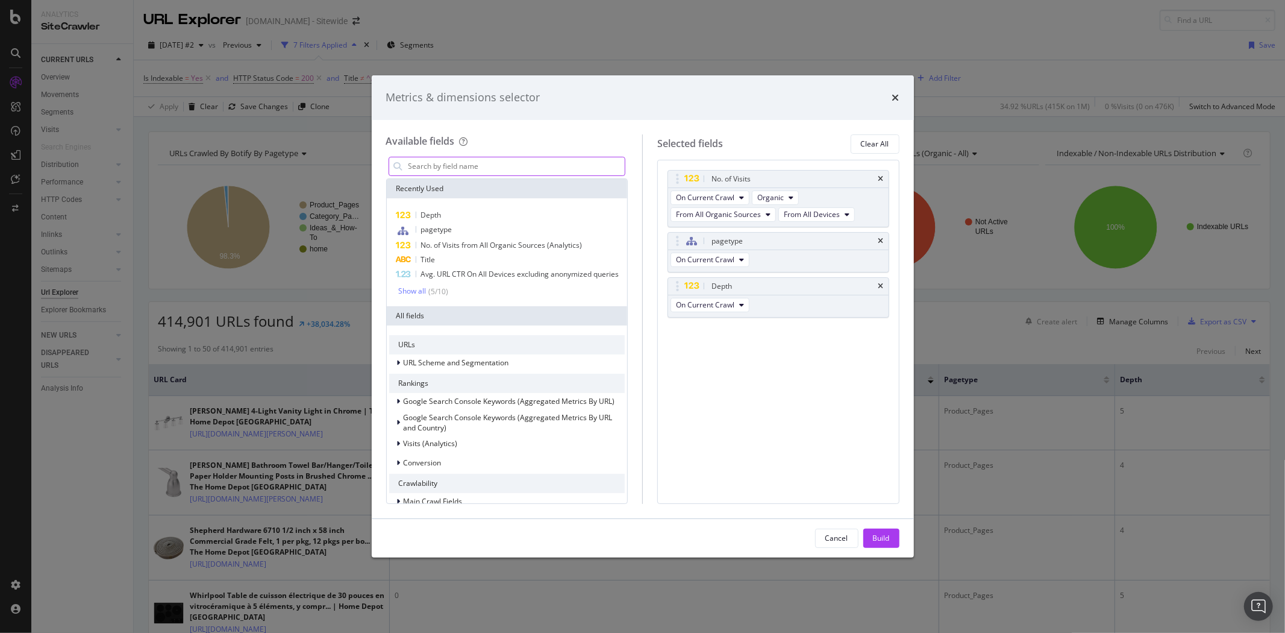
click at [505, 166] on input "modal" at bounding box center [516, 166] width 218 height 18
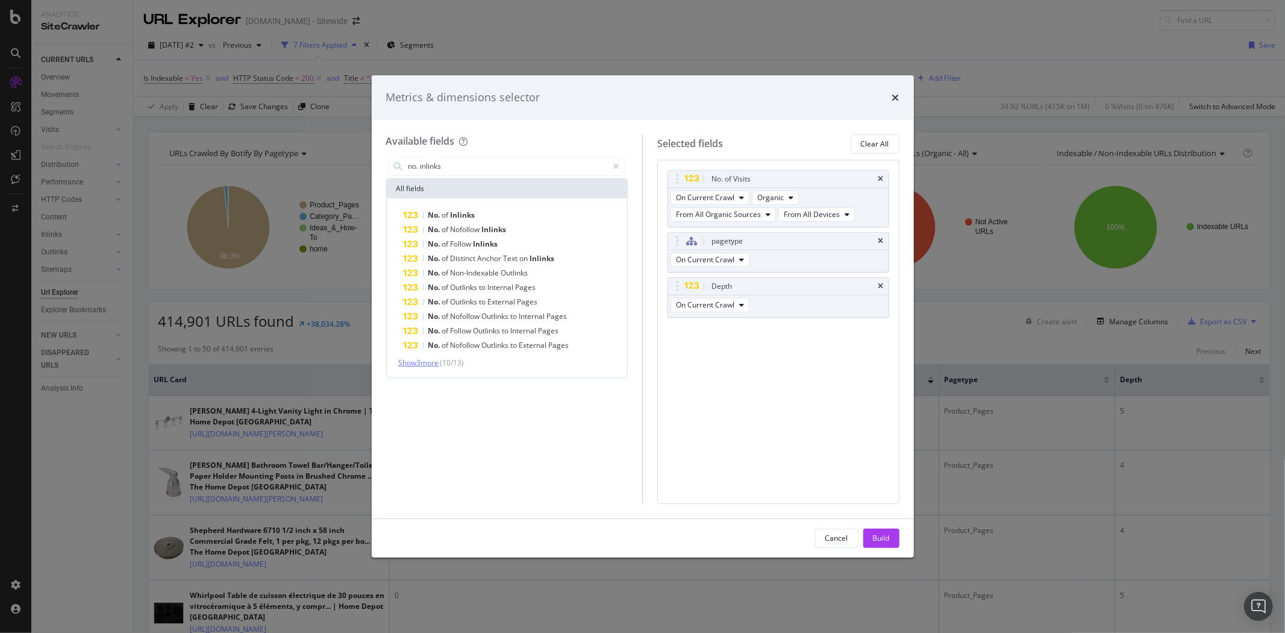
click at [425, 363] on span "Show 3 more" at bounding box center [419, 362] width 40 height 10
click at [429, 161] on input "no. inlinks" at bounding box center [507, 166] width 201 height 18
click at [429, 169] on input "no. inlinks" at bounding box center [507, 166] width 201 height 18
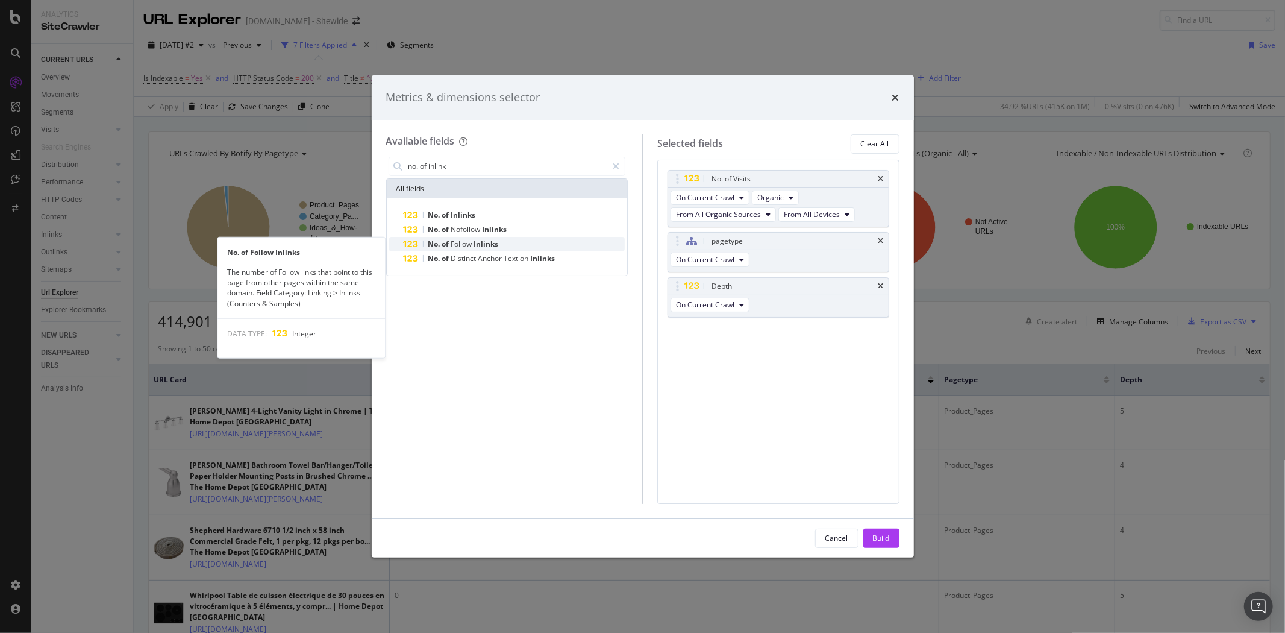
click at [464, 245] on span "Follow" at bounding box center [462, 244] width 23 height 10
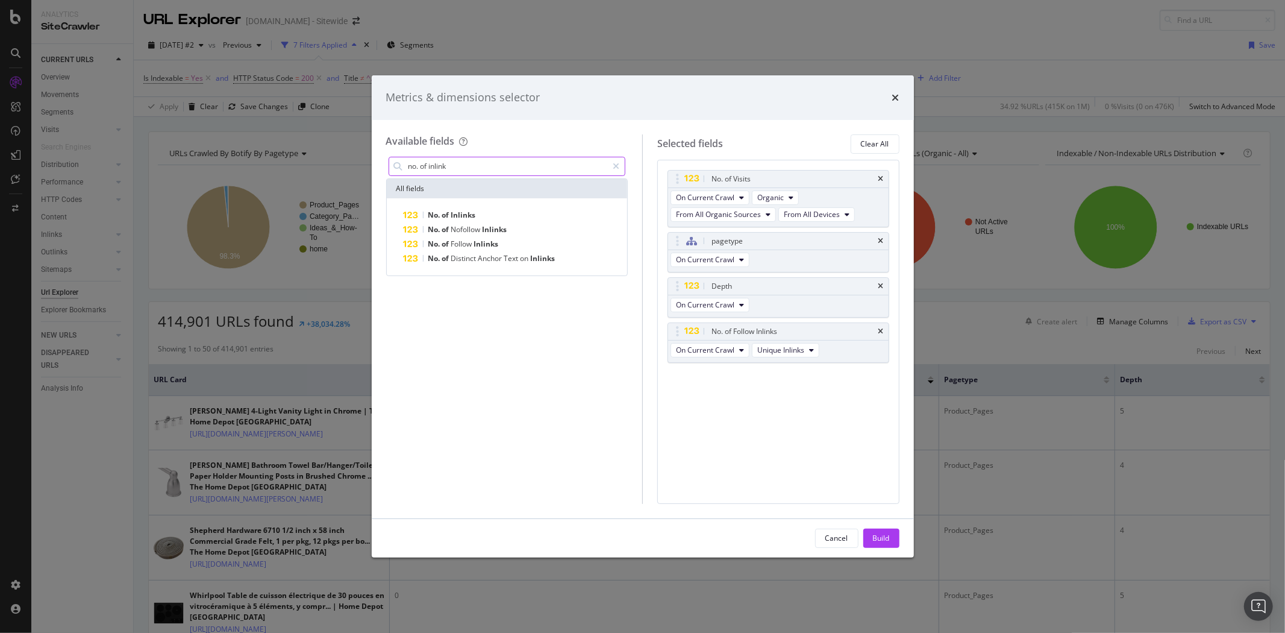
click at [444, 167] on input "no. of inlink" at bounding box center [507, 166] width 201 height 18
click at [452, 167] on input "no. of inlink" at bounding box center [507, 166] width 201 height 18
click at [442, 161] on input "no. of inlink" at bounding box center [507, 166] width 201 height 18
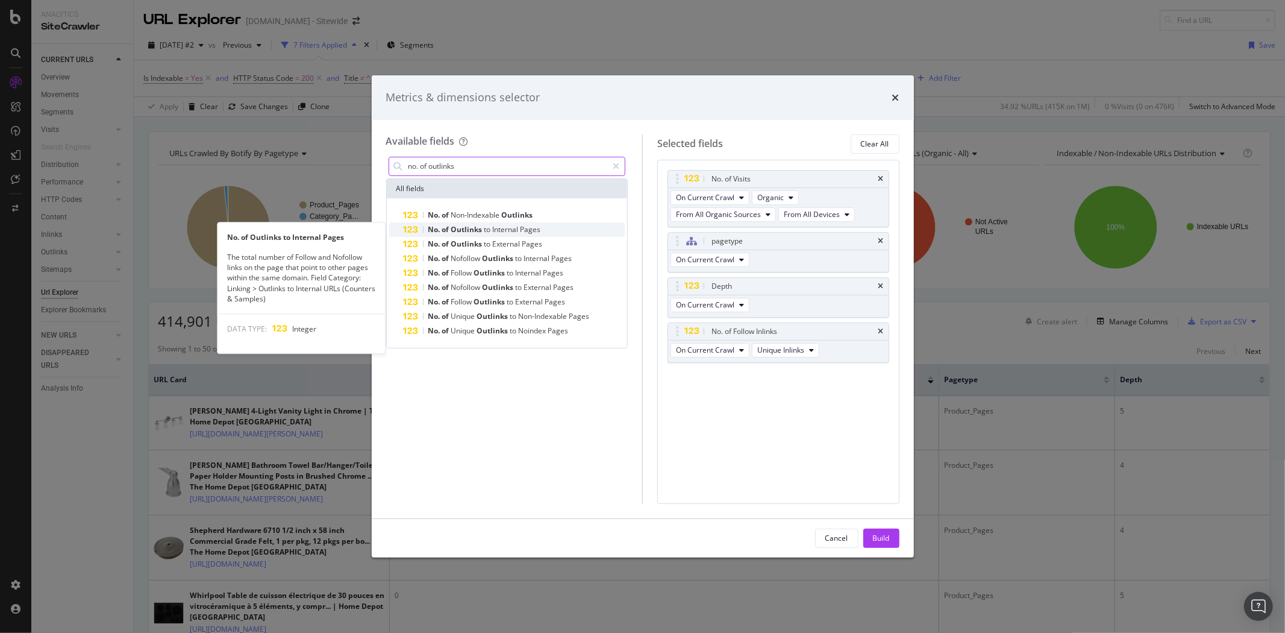
type input "no. of outlinks"
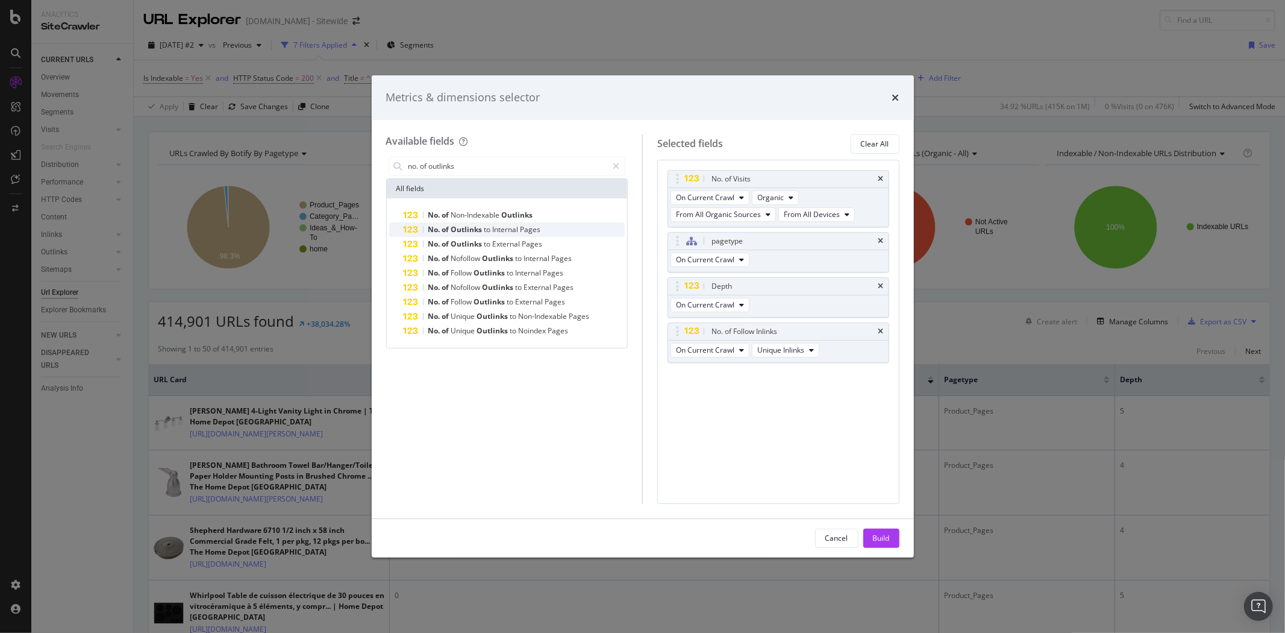
click at [514, 227] on span "Internal" at bounding box center [507, 229] width 28 height 10
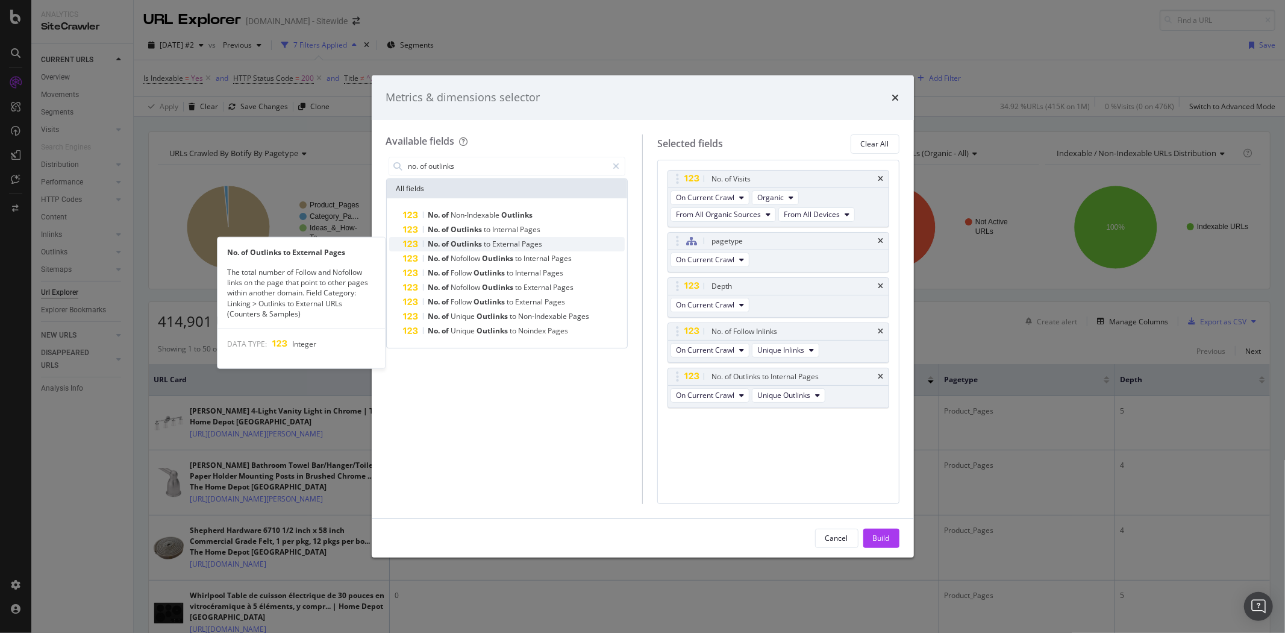
click at [496, 242] on span "External" at bounding box center [508, 244] width 30 height 10
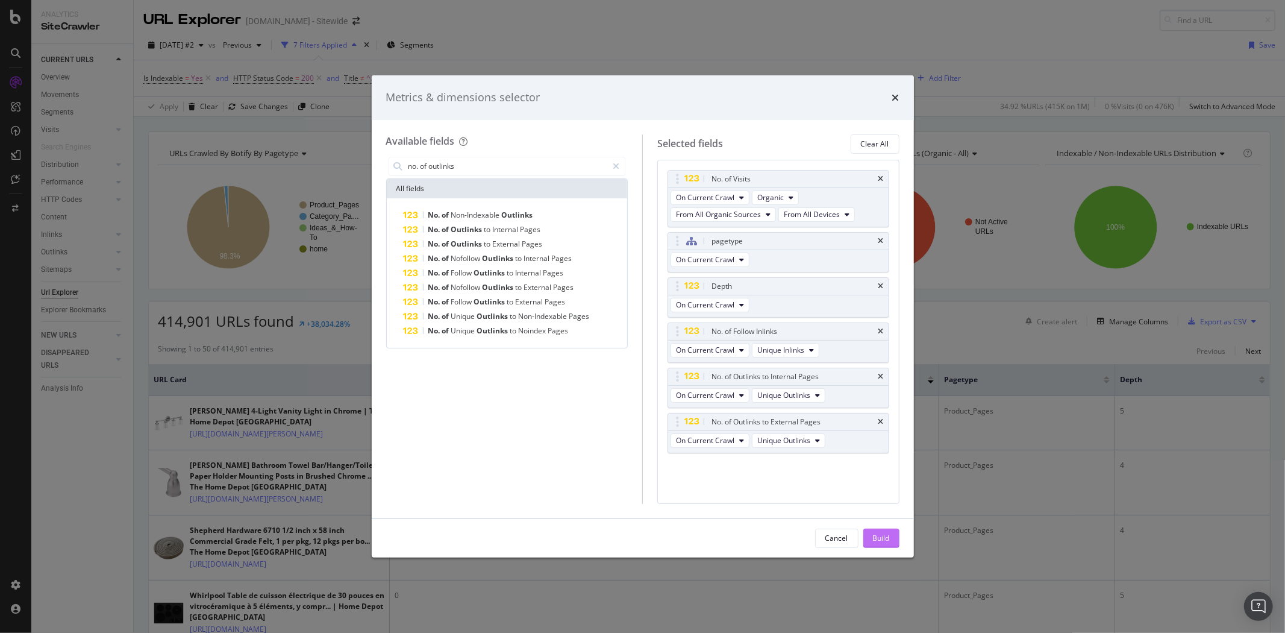
click at [881, 538] on div "Build" at bounding box center [881, 538] width 17 height 10
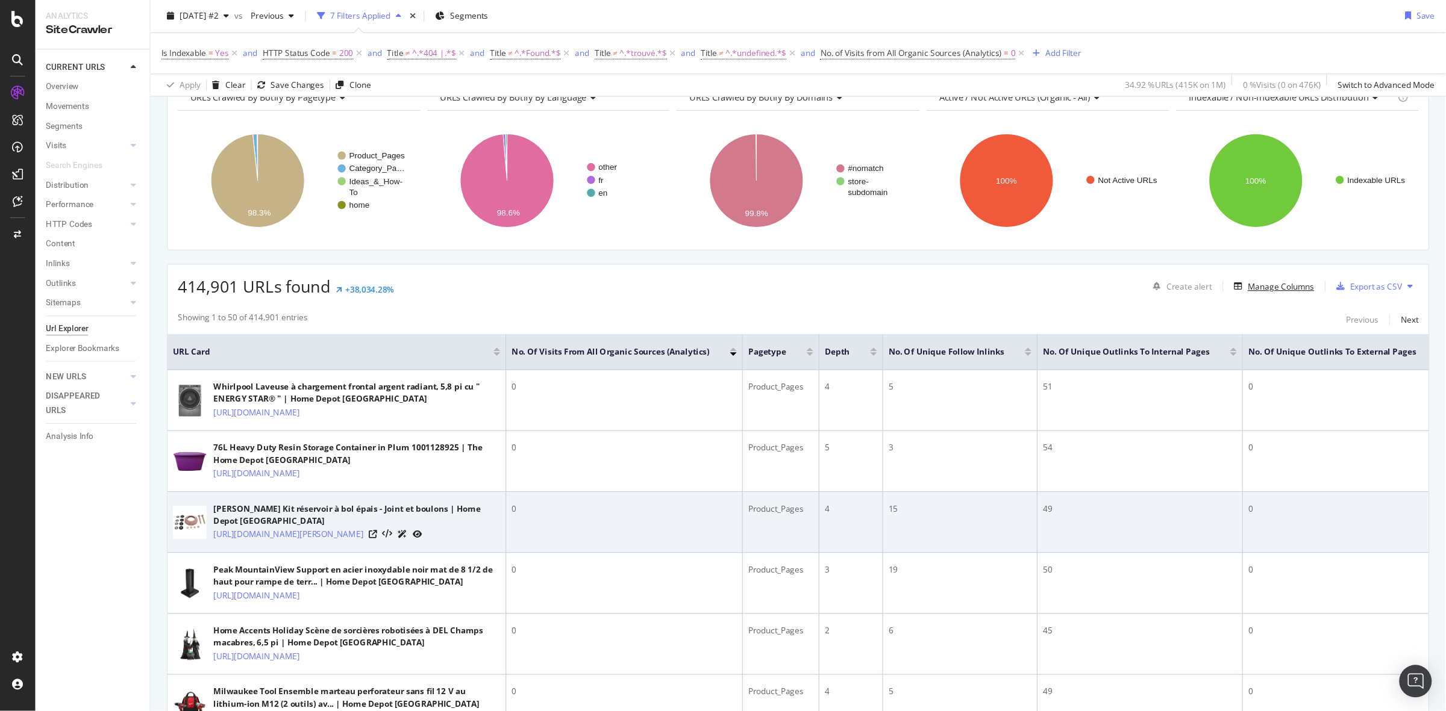
scroll to position [267, 0]
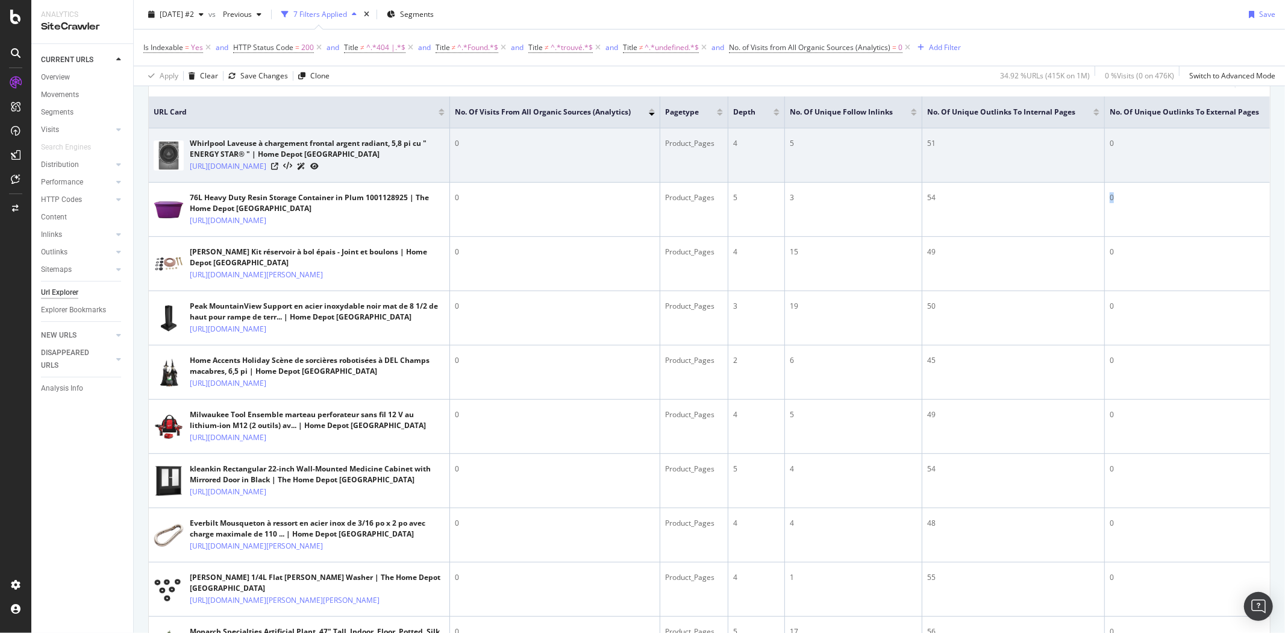
drag, startPoint x: 1226, startPoint y: 214, endPoint x: 1118, endPoint y: 184, distance: 112.4
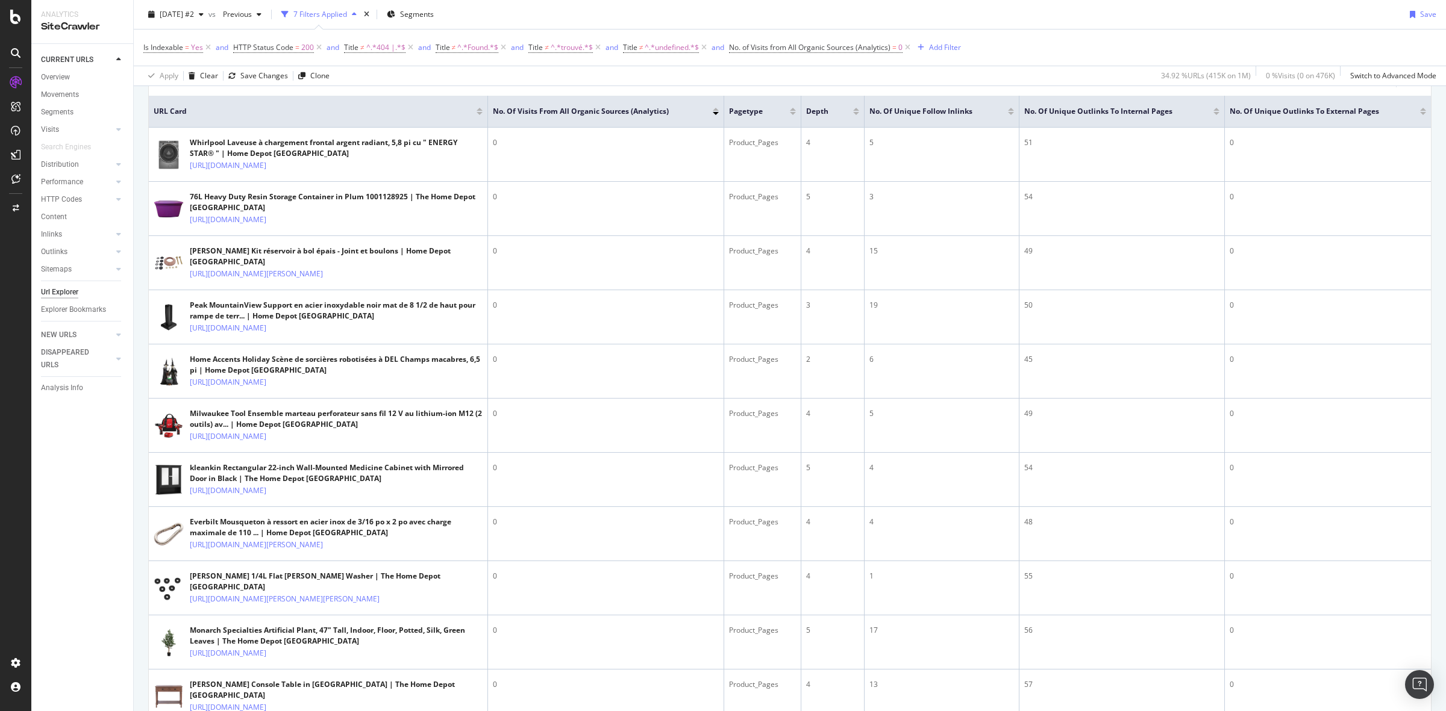
click at [1284, 108] on div at bounding box center [1423, 109] width 6 height 3
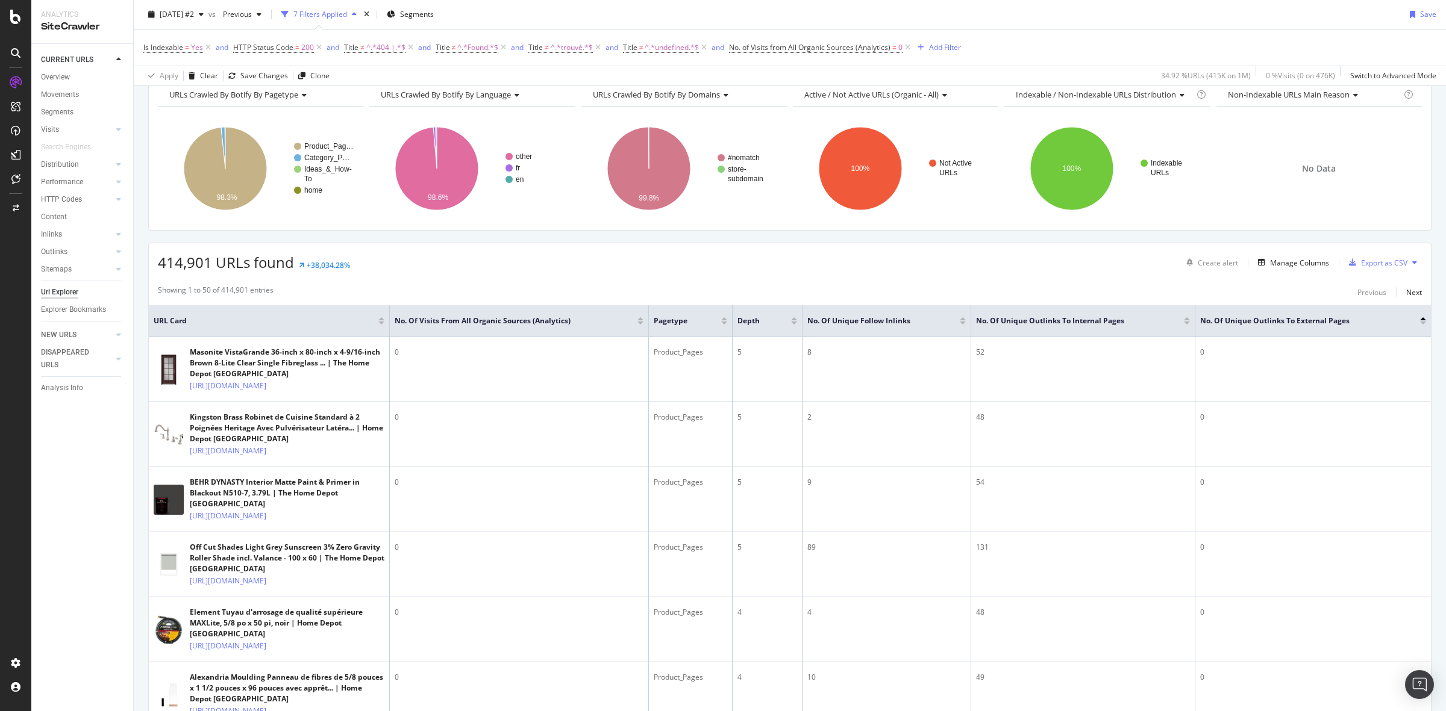
scroll to position [75, 0]
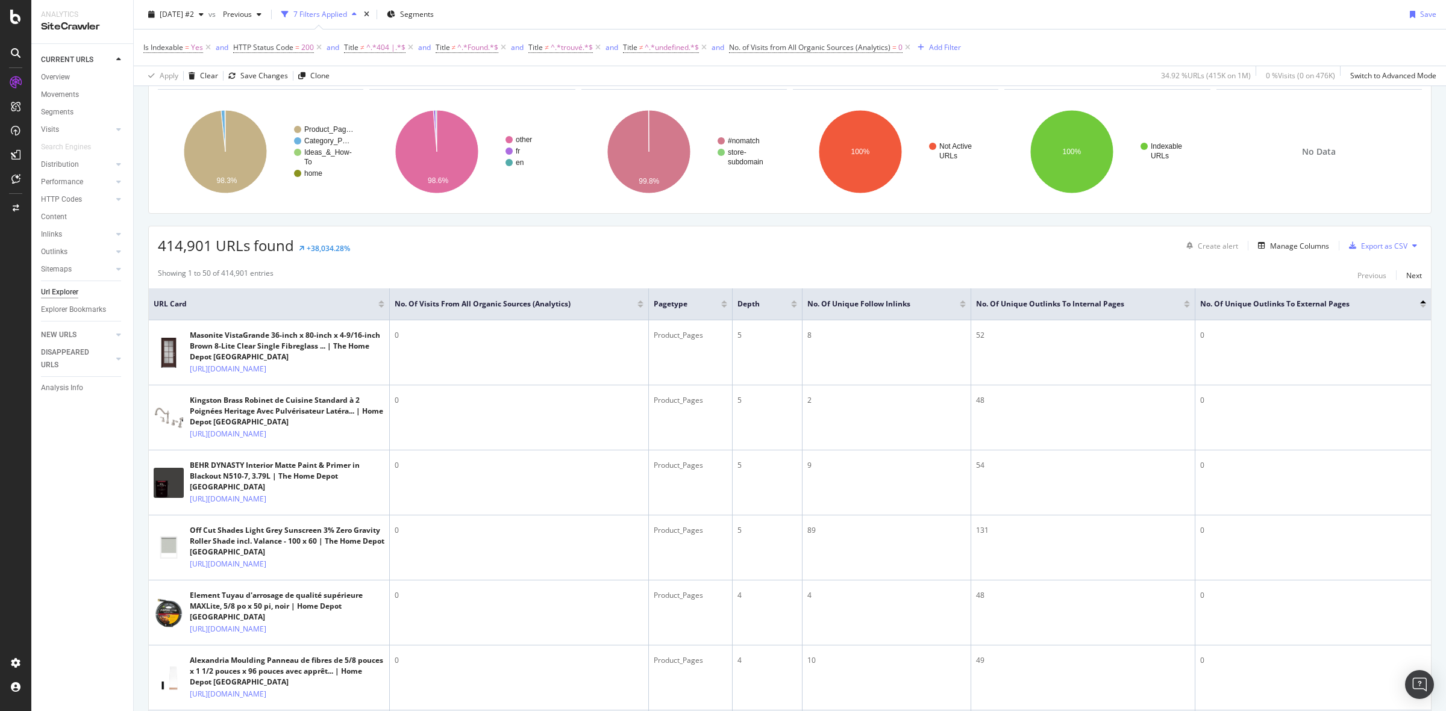
click at [1284, 308] on div at bounding box center [1423, 306] width 6 height 3
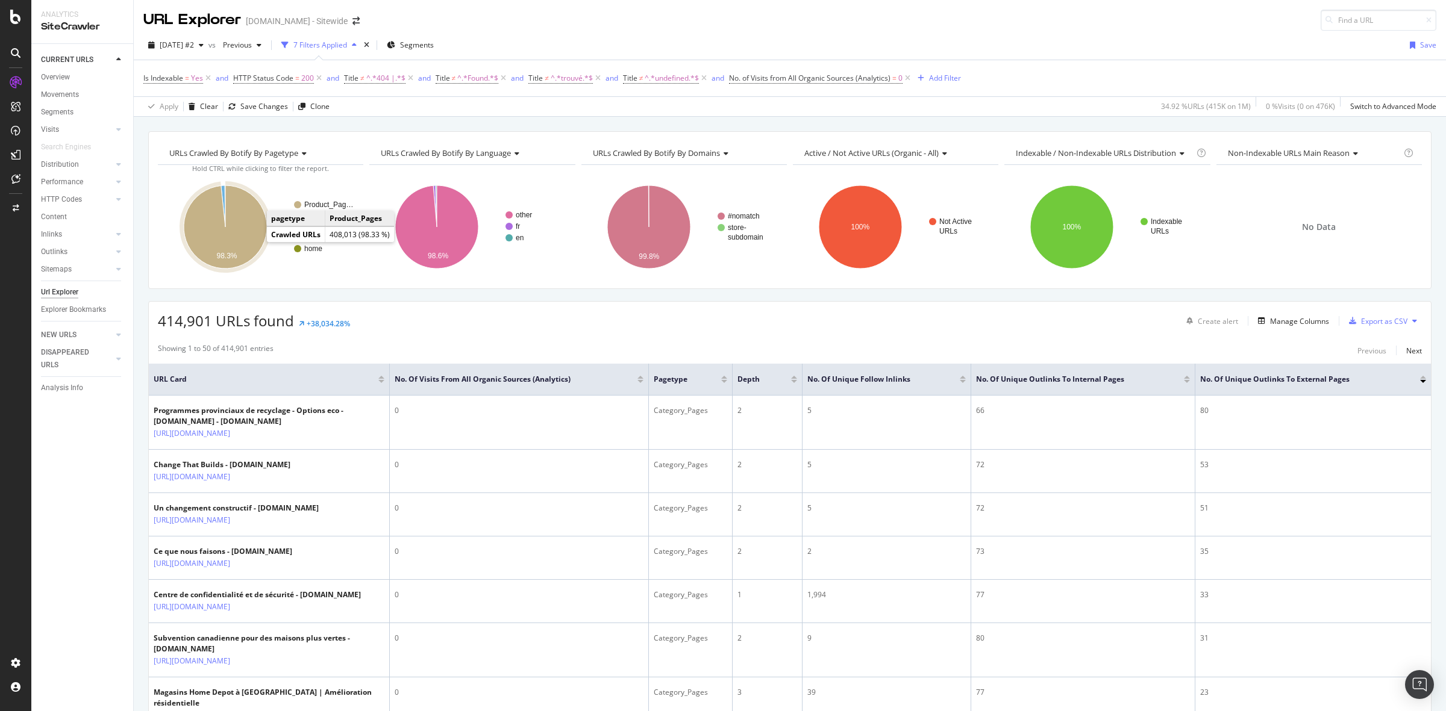
click at [248, 236] on icon "A chart." at bounding box center [225, 227] width 83 height 83
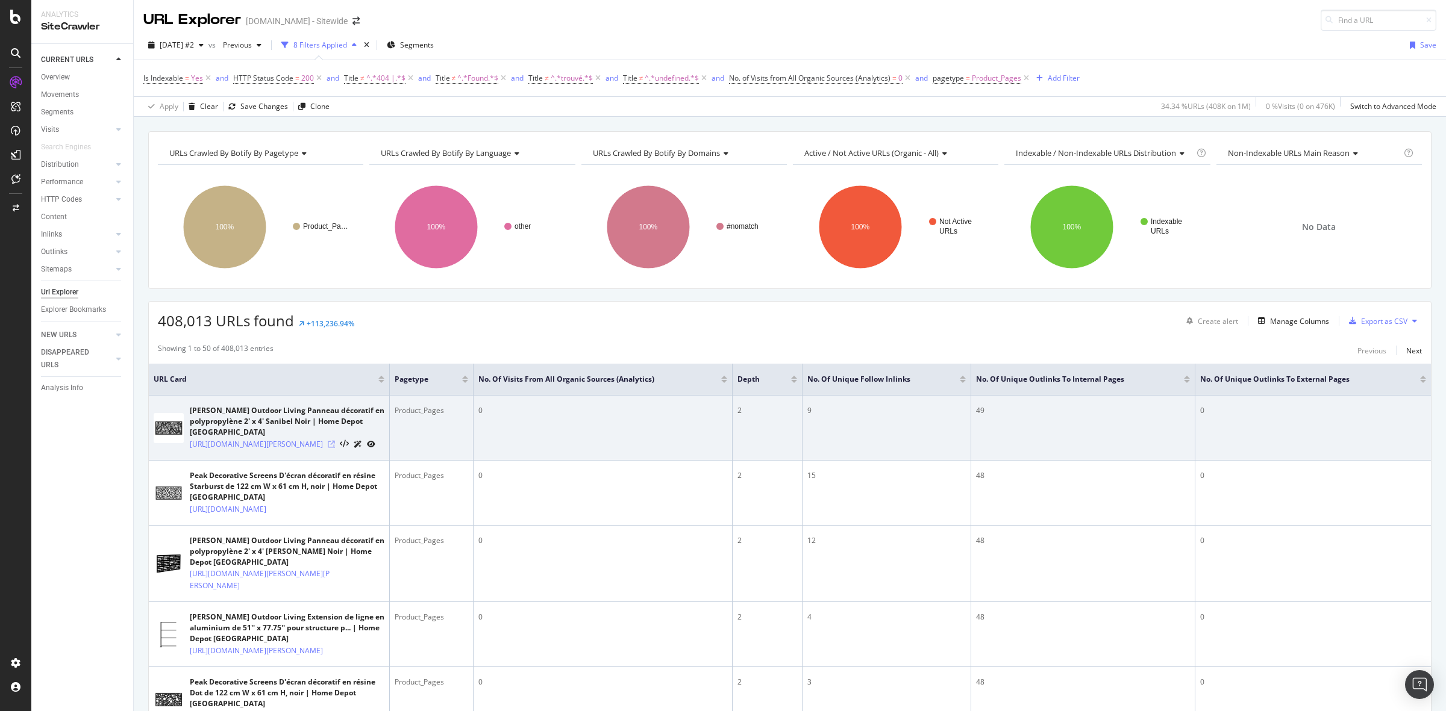
click at [335, 448] on icon at bounding box center [331, 444] width 7 height 7
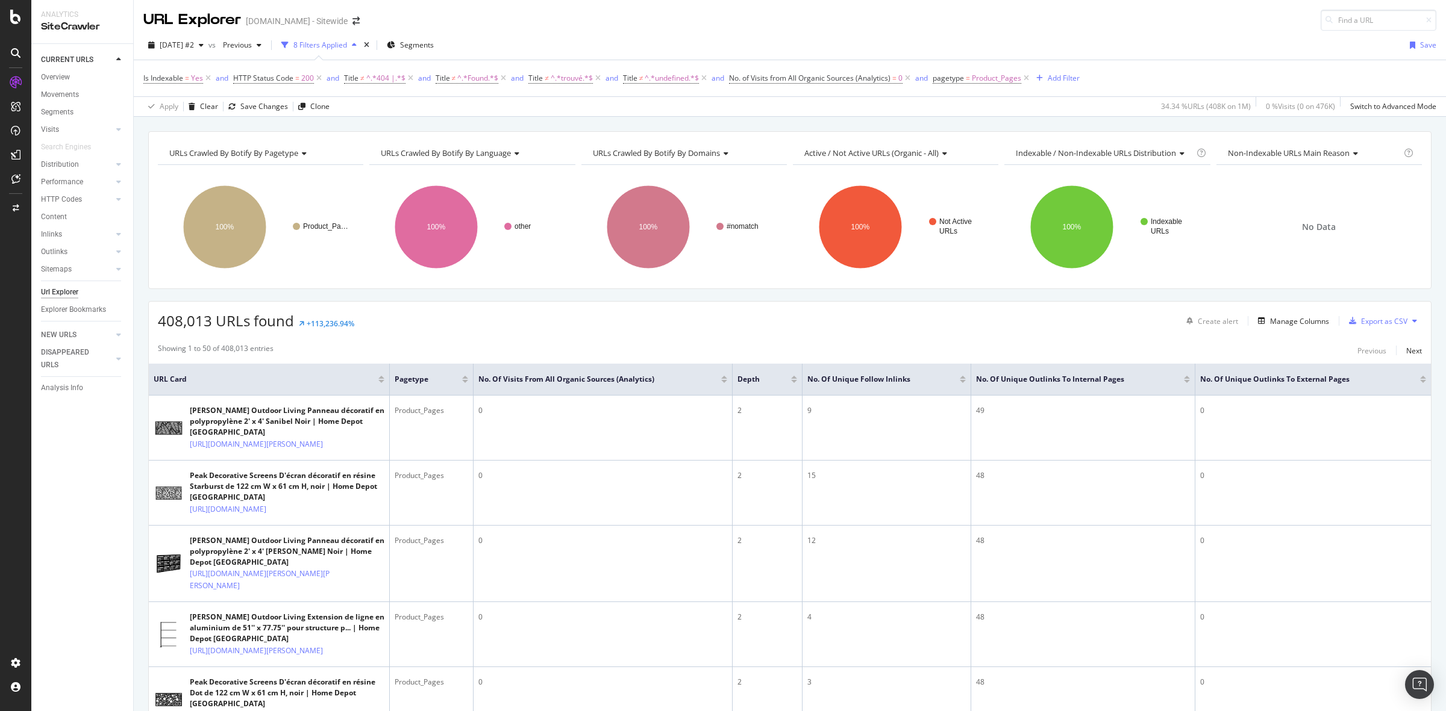
click at [1187, 381] on div at bounding box center [1187, 381] width 6 height 3
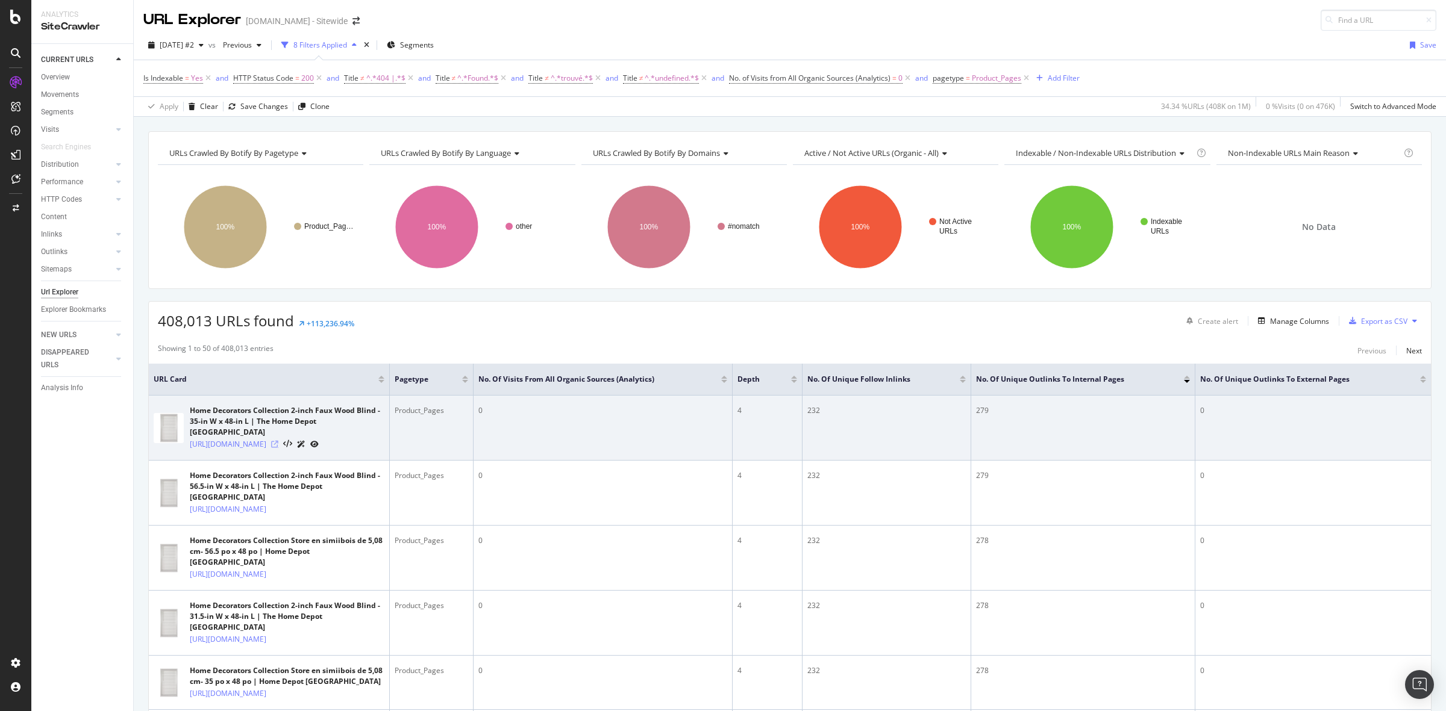
click at [278, 446] on icon at bounding box center [274, 444] width 7 height 7
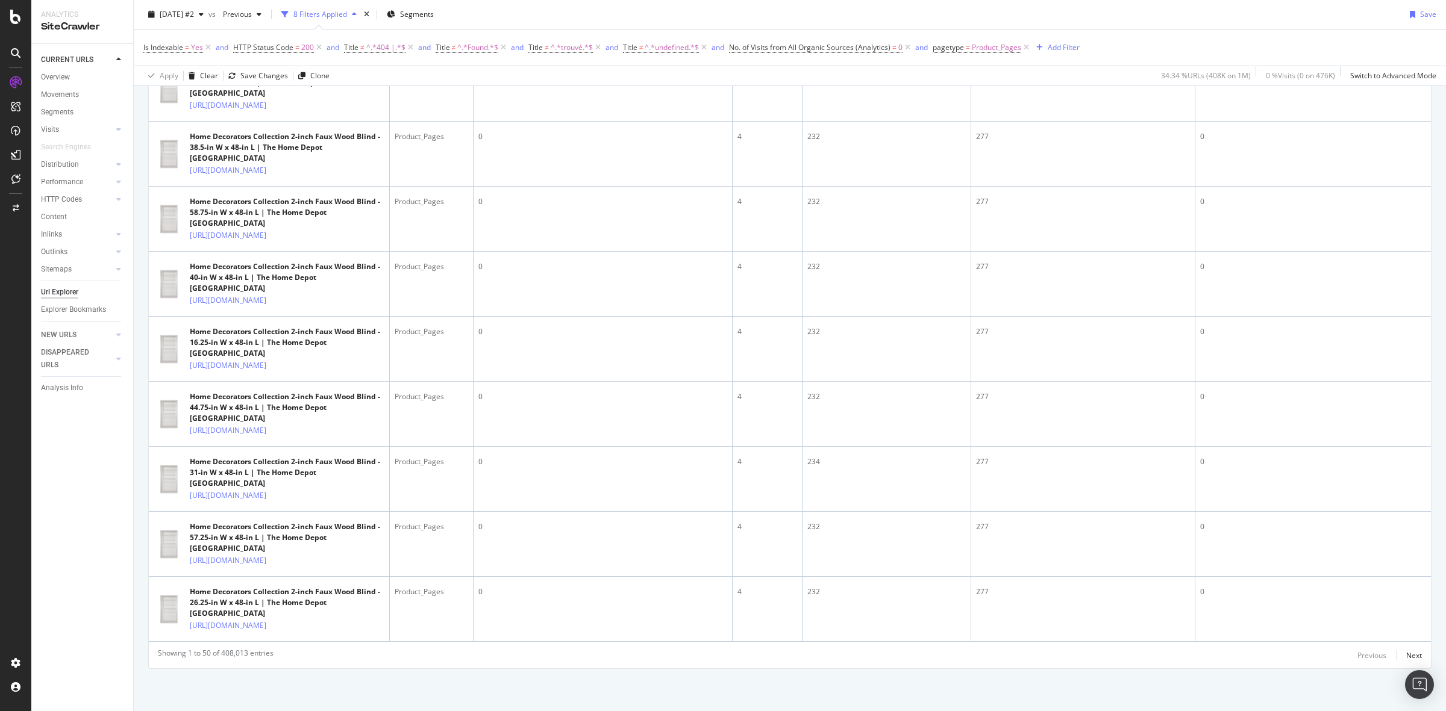
scroll to position [3647, 0]
click at [1284, 632] on div "Next" at bounding box center [1414, 656] width 16 height 10
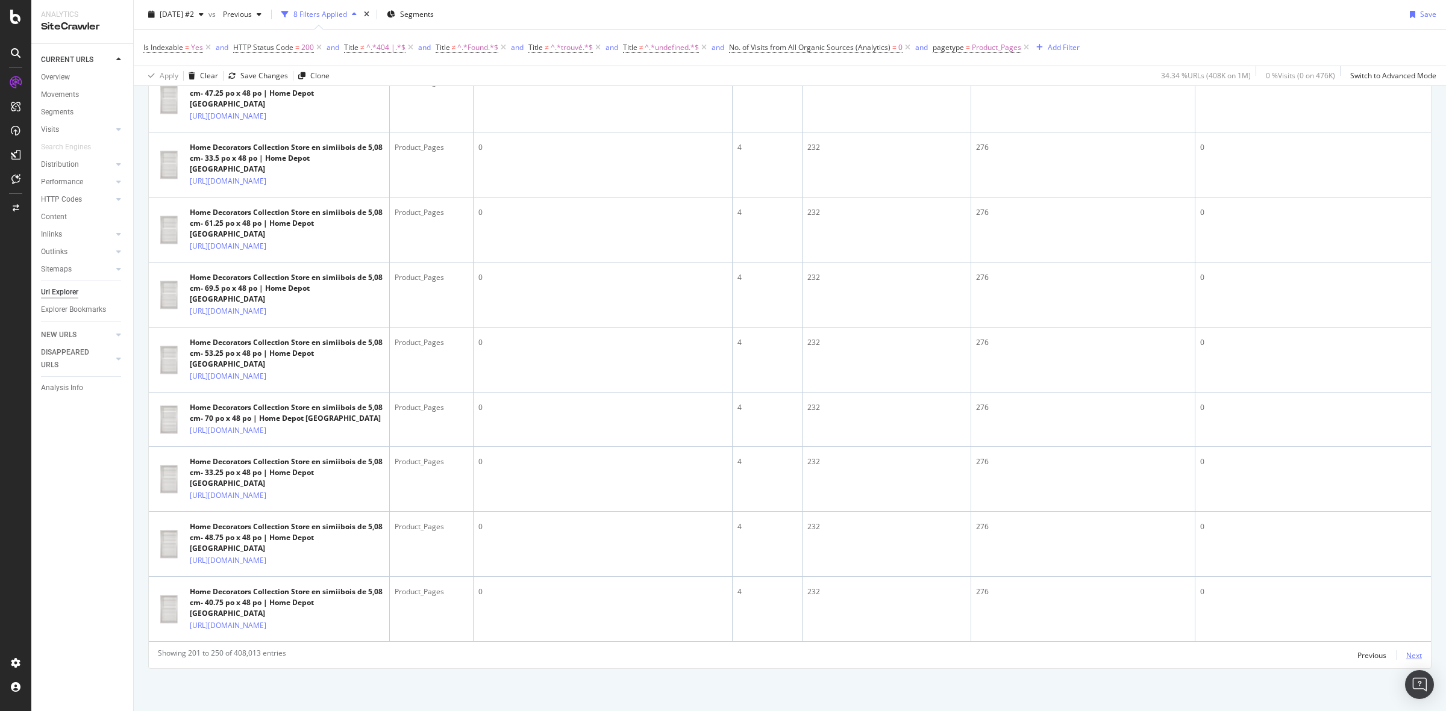
click at [1284, 632] on div "Next" at bounding box center [1414, 656] width 16 height 10
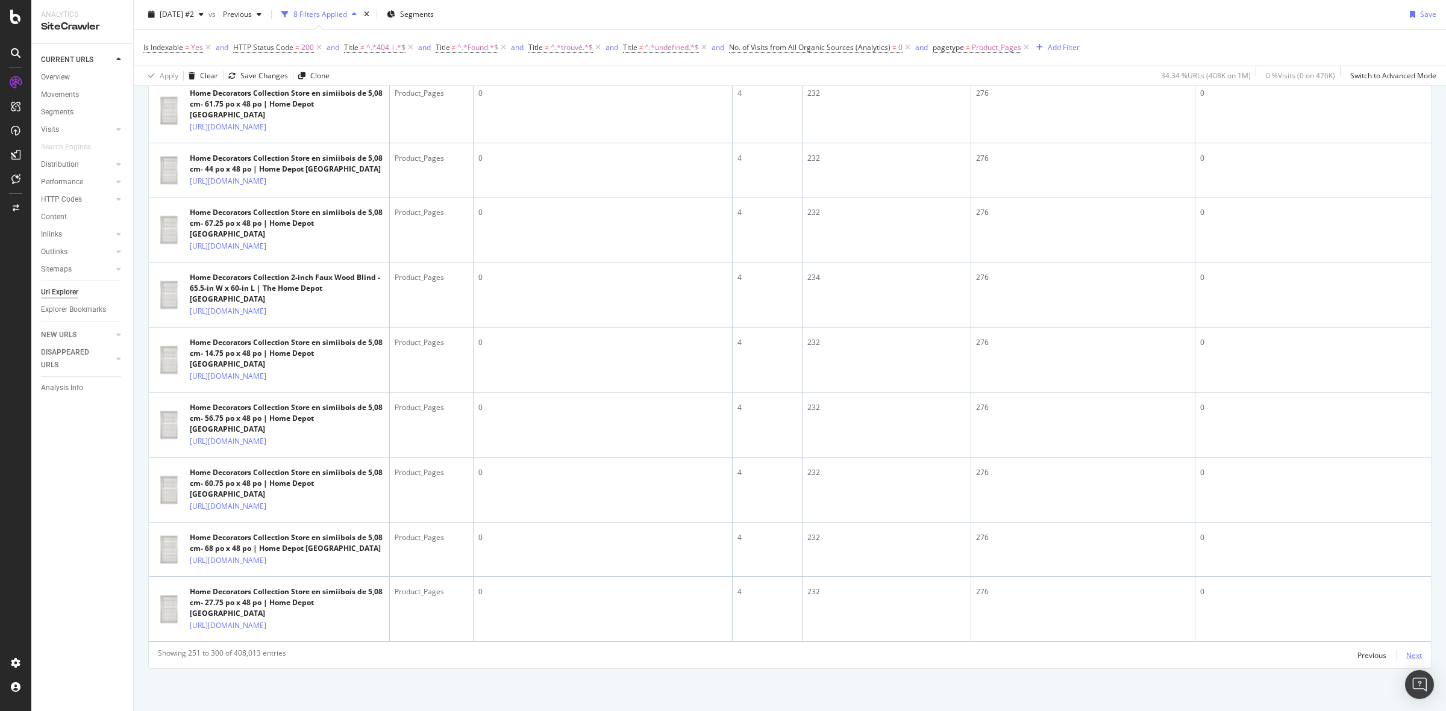
click at [1284, 632] on div "Next" at bounding box center [1414, 656] width 16 height 10
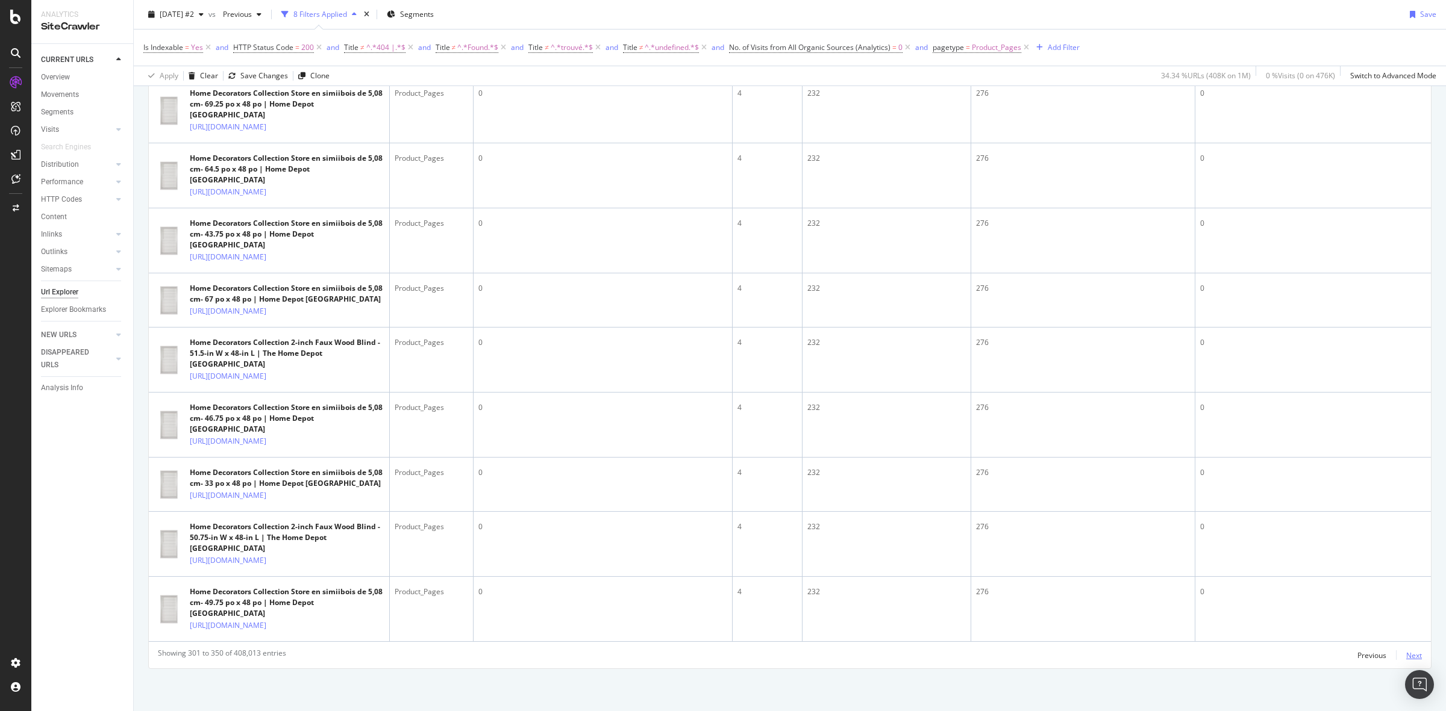
click at [1284, 632] on div "Next" at bounding box center [1414, 656] width 16 height 10
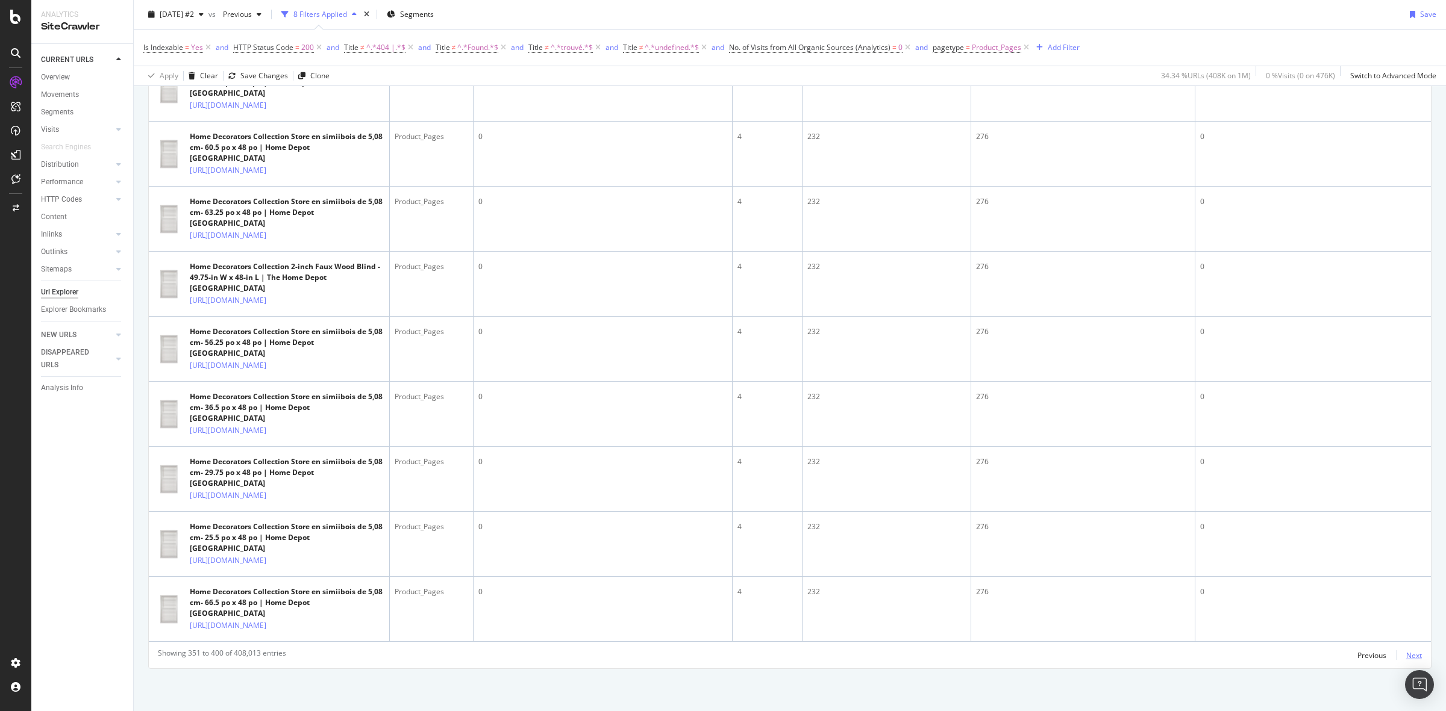
click at [1284, 632] on div "Next" at bounding box center [1414, 656] width 16 height 10
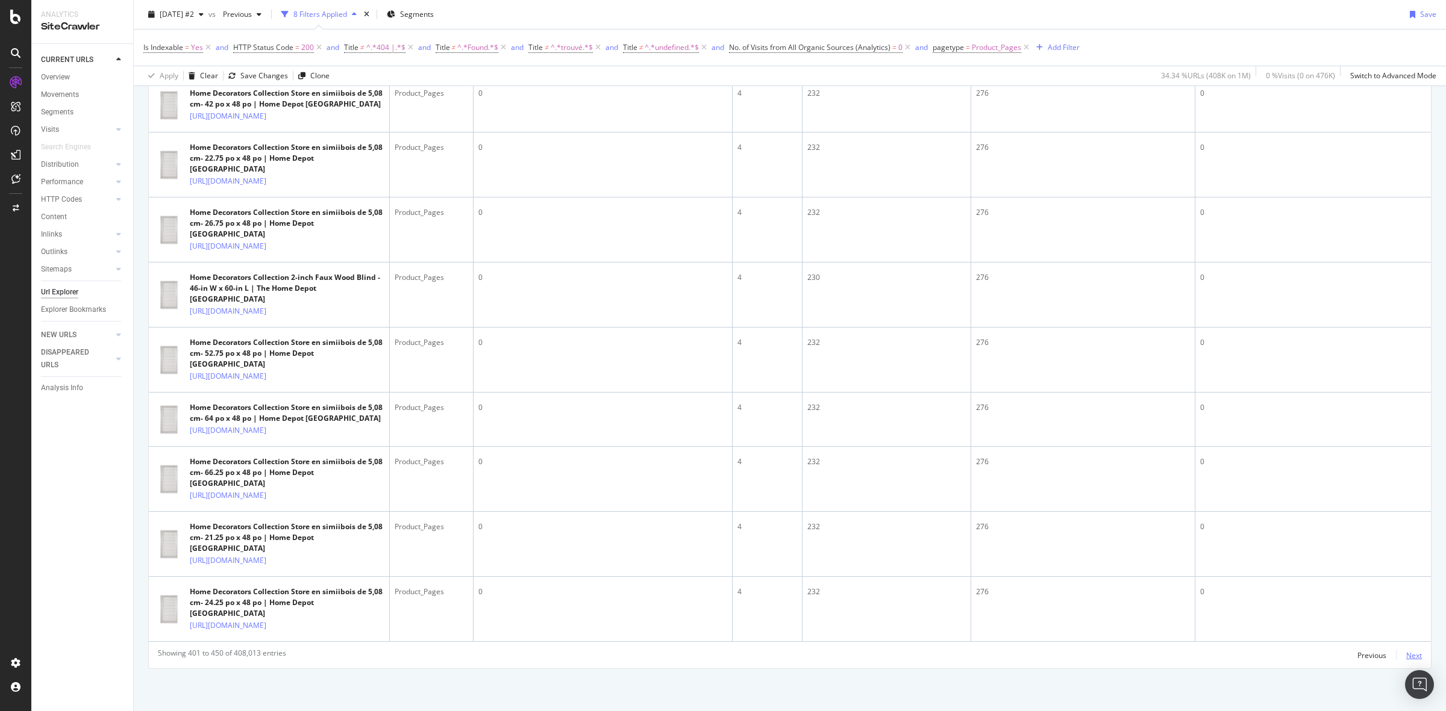
click at [1284, 632] on div "Next" at bounding box center [1414, 656] width 16 height 10
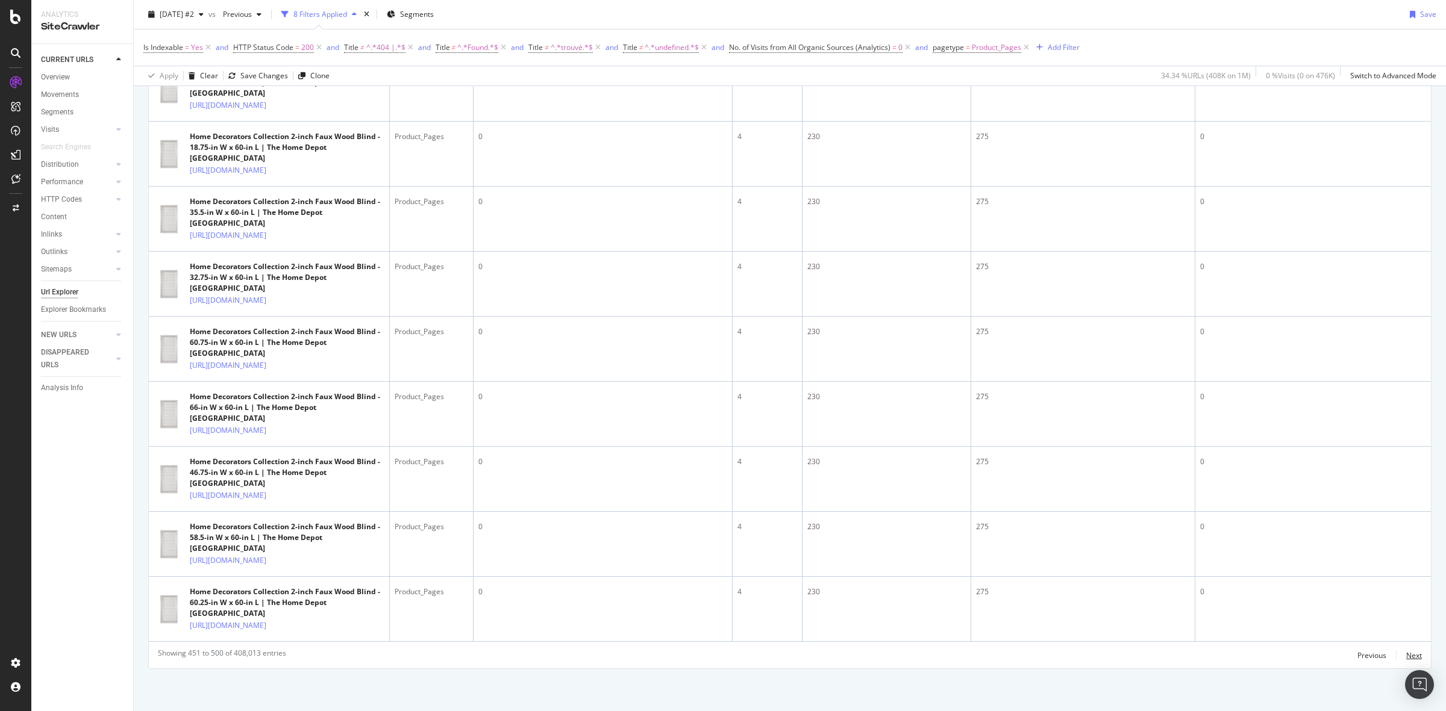
click at [1284, 632] on div "Next" at bounding box center [1414, 656] width 16 height 10
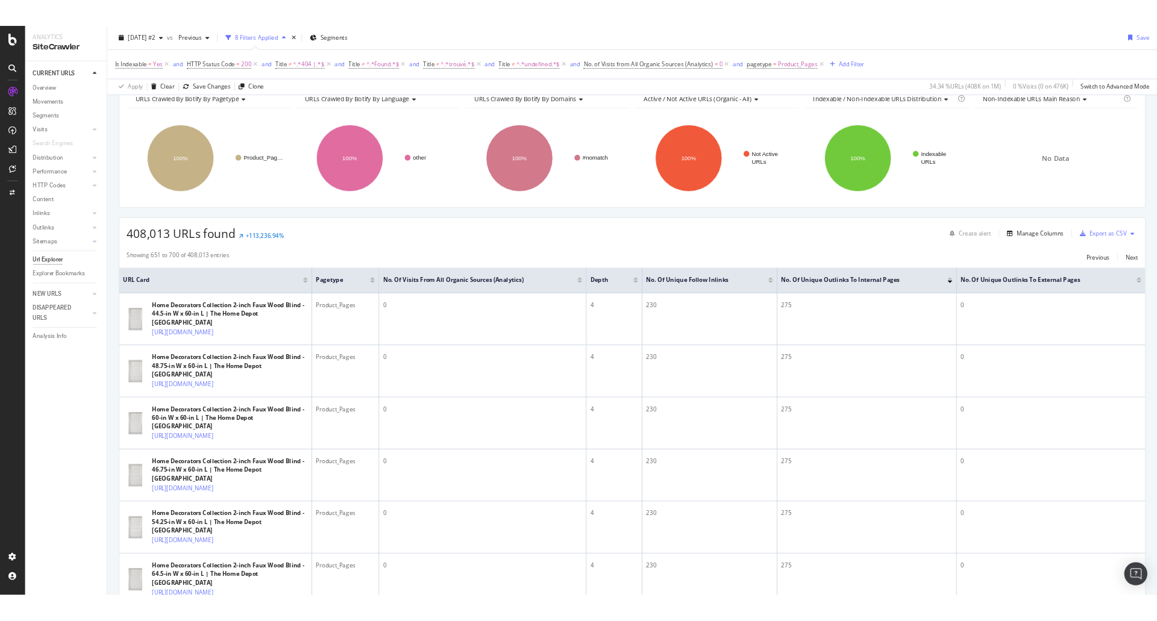
scroll to position [0, 0]
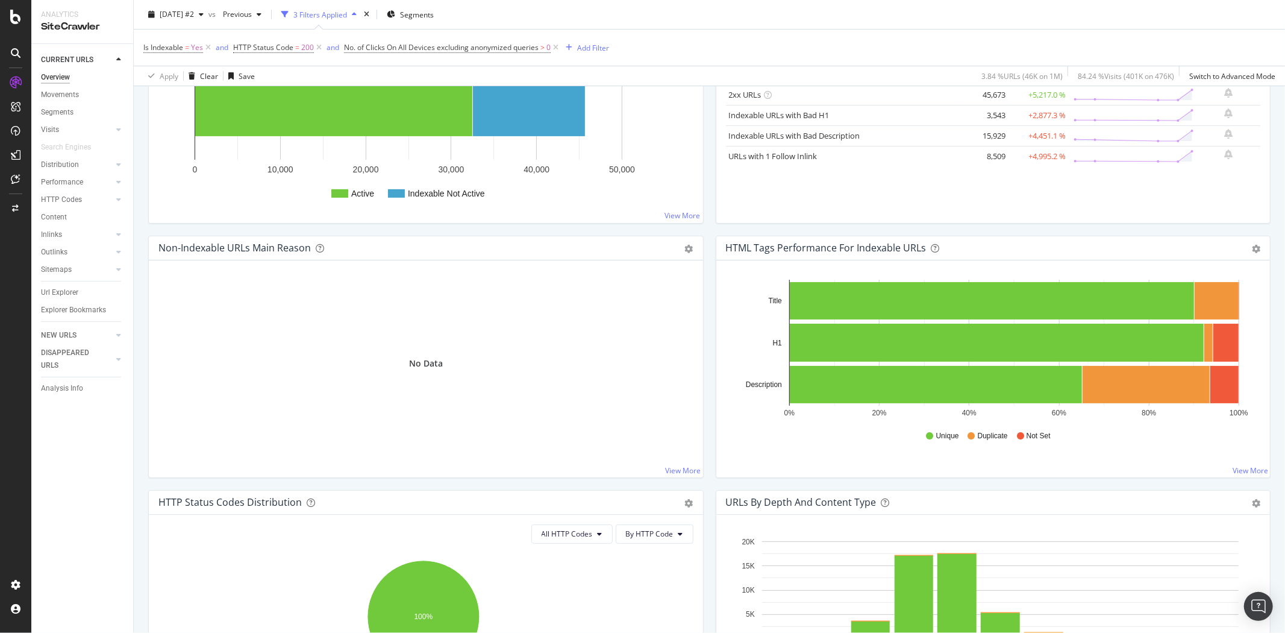
scroll to position [35, 0]
